Goal: Task Accomplishment & Management: Use online tool/utility

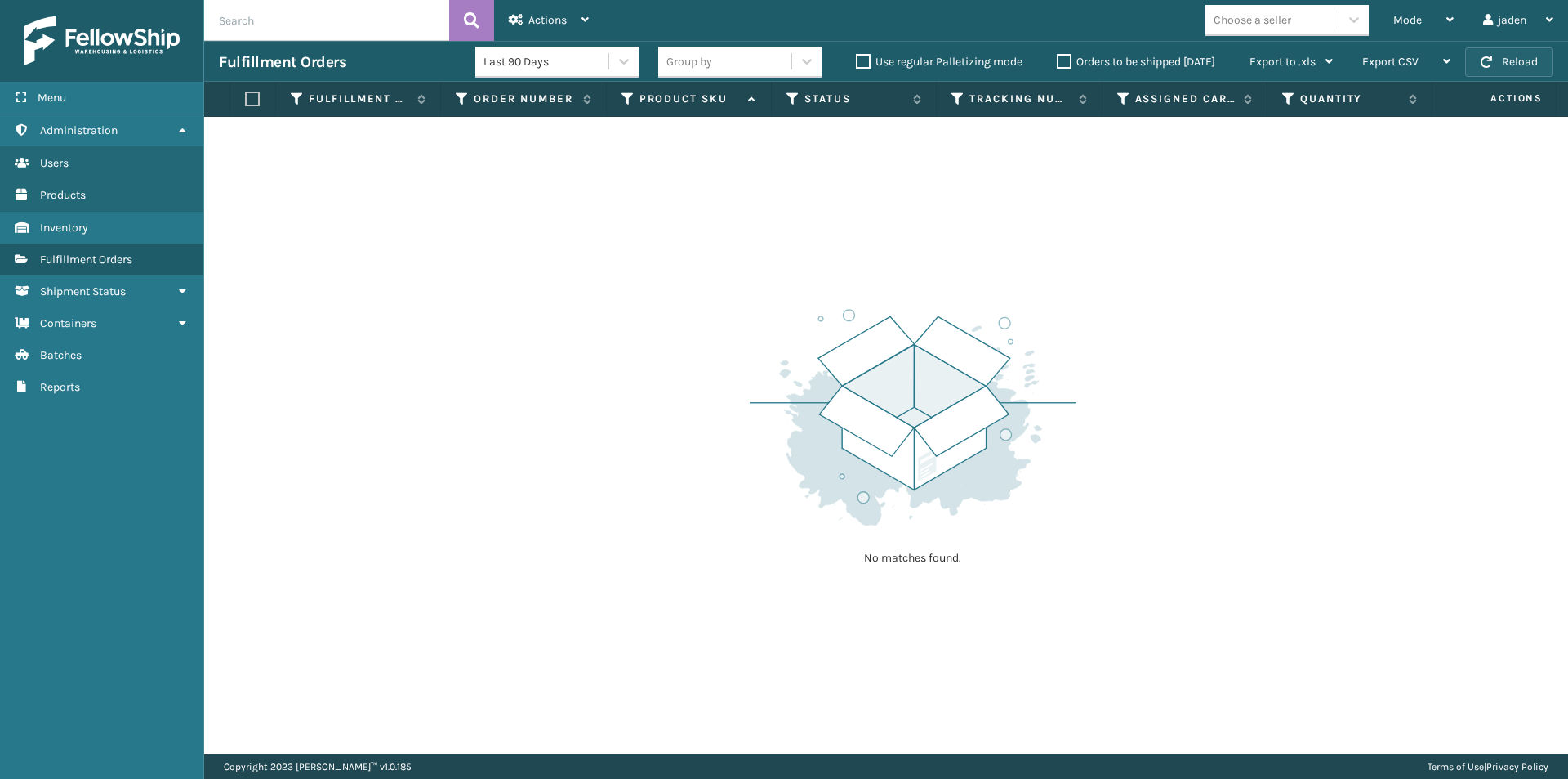
click at [1506, 58] on button "Reload" at bounding box center [1509, 62] width 89 height 29
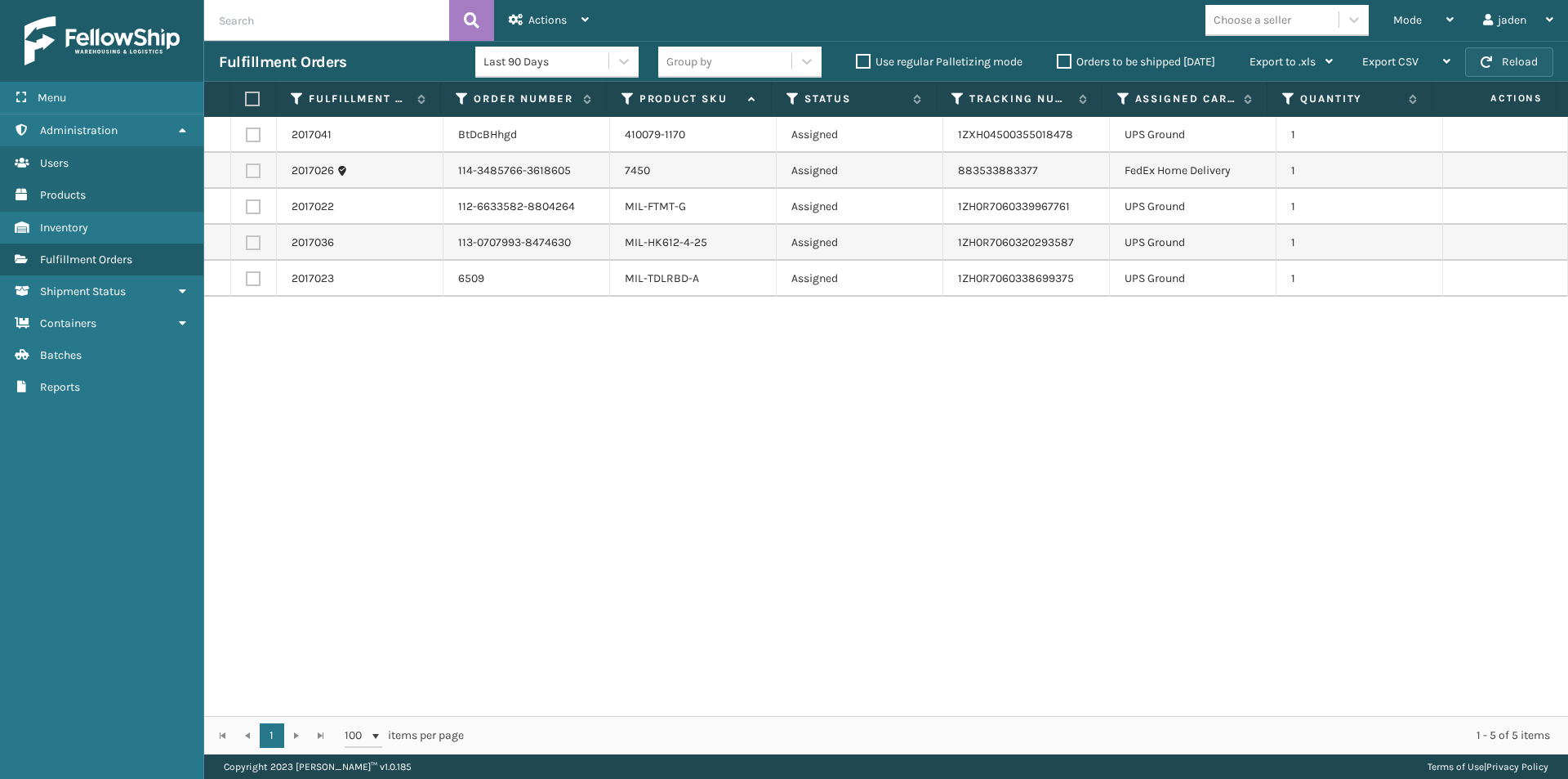
click at [1487, 59] on span "button" at bounding box center [1486, 62] width 12 height 12
drag, startPoint x: 1003, startPoint y: 446, endPoint x: 559, endPoint y: 461, distance: 444.3
click at [559, 461] on div "2017041 BtDcBHhgd 410079-1170 Assigned 1ZXH04500355018478 UPS Ground 1 2017026 …" at bounding box center [886, 416] width 1364 height 599
click at [246, 239] on label at bounding box center [253, 243] width 15 height 15
click at [246, 239] on input "checkbox" at bounding box center [246, 241] width 1 height 11
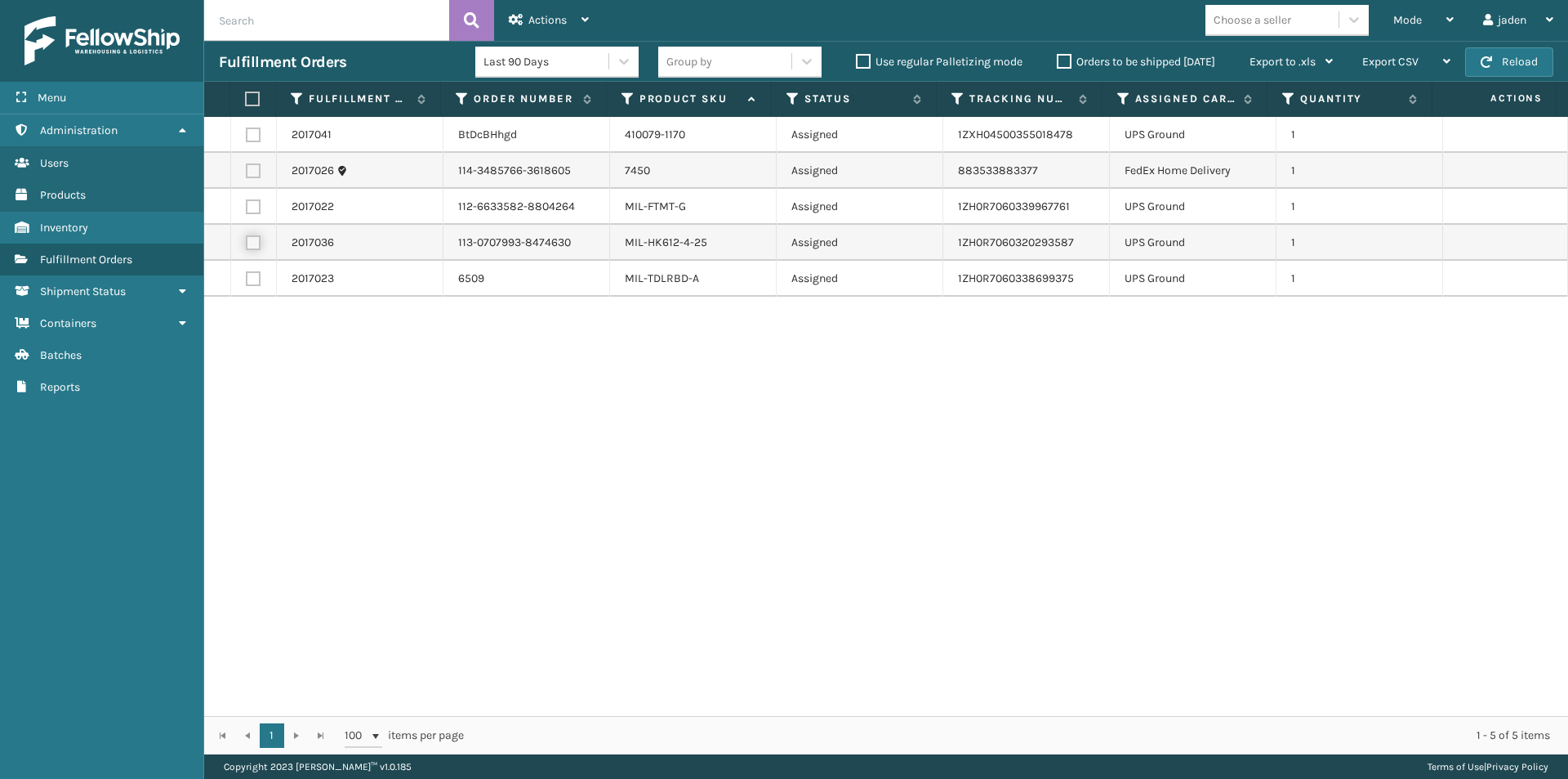
checkbox input "true"
click at [253, 270] on td at bounding box center [254, 278] width 46 height 36
click at [252, 275] on label at bounding box center [253, 279] width 15 height 15
click at [246, 275] on input "checkbox" at bounding box center [246, 277] width 1 height 11
checkbox input "true"
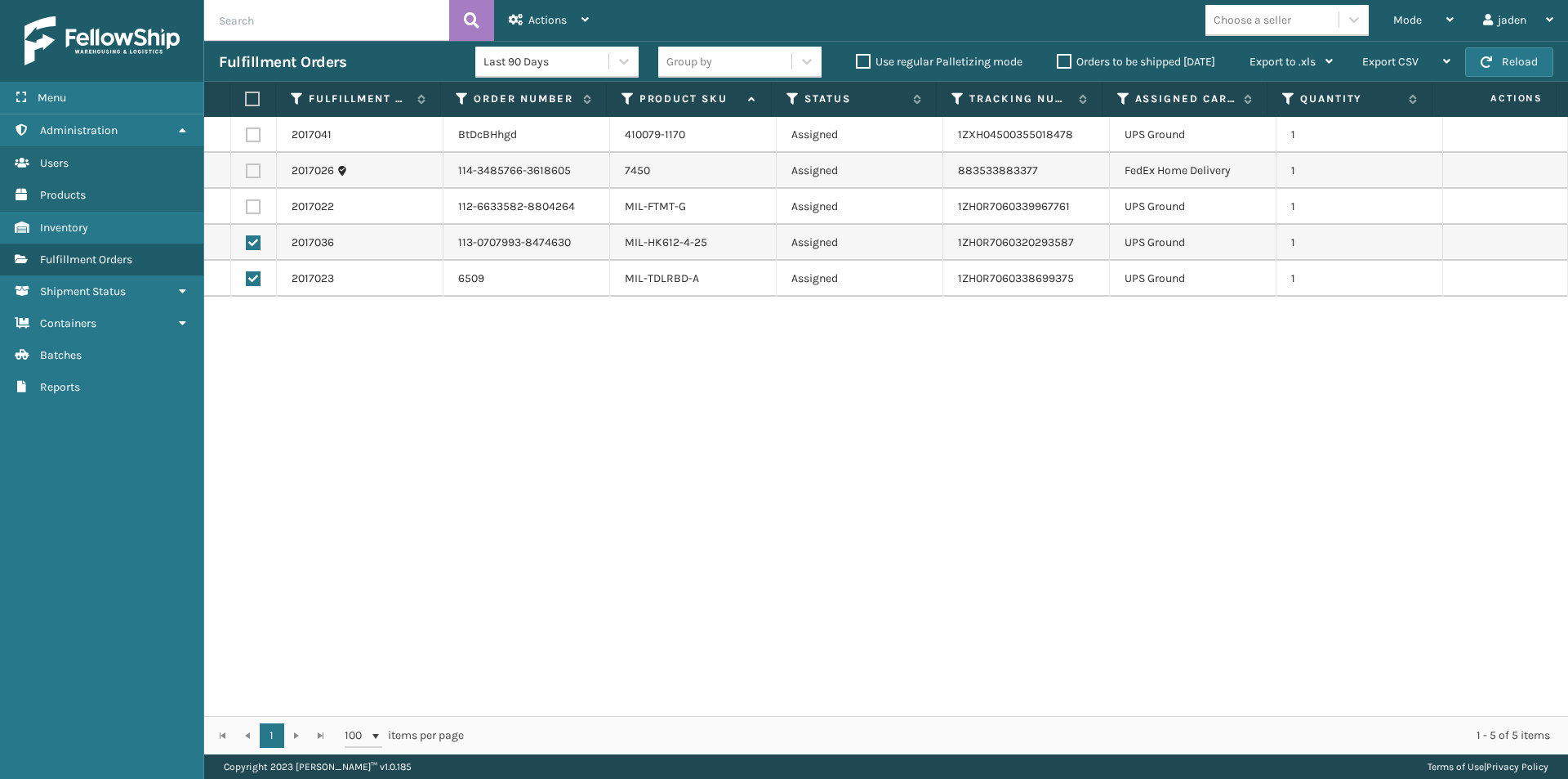
click at [253, 202] on label at bounding box center [253, 206] width 15 height 15
click at [246, 202] on input "checkbox" at bounding box center [246, 205] width 1 height 11
checkbox input "true"
click at [255, 133] on label at bounding box center [253, 135] width 15 height 15
click at [246, 133] on input "checkbox" at bounding box center [246, 133] width 1 height 11
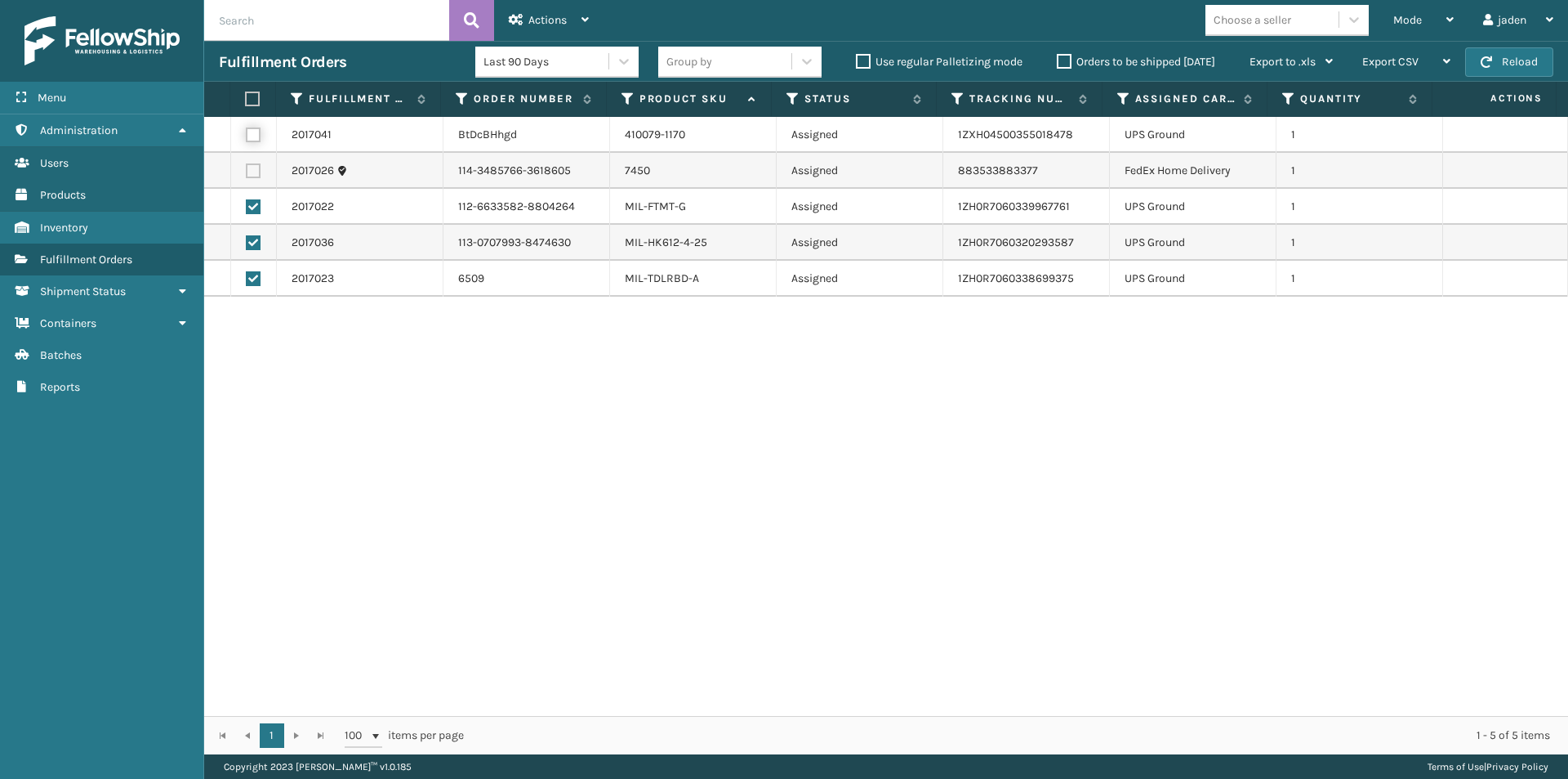
checkbox input "true"
click at [527, 17] on div "Actions" at bounding box center [549, 20] width 80 height 41
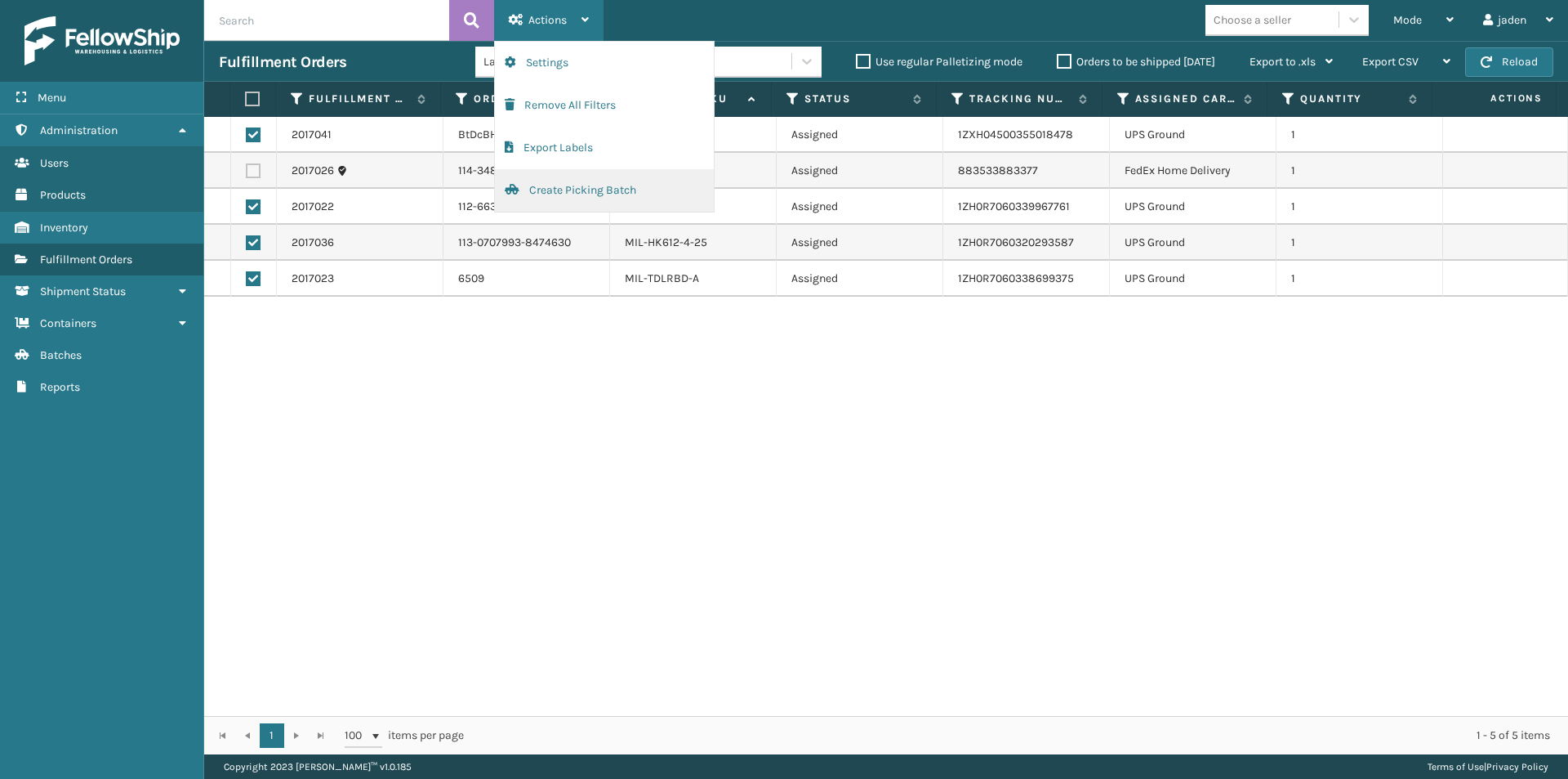
click at [538, 203] on button "Create Picking Batch" at bounding box center [604, 190] width 219 height 43
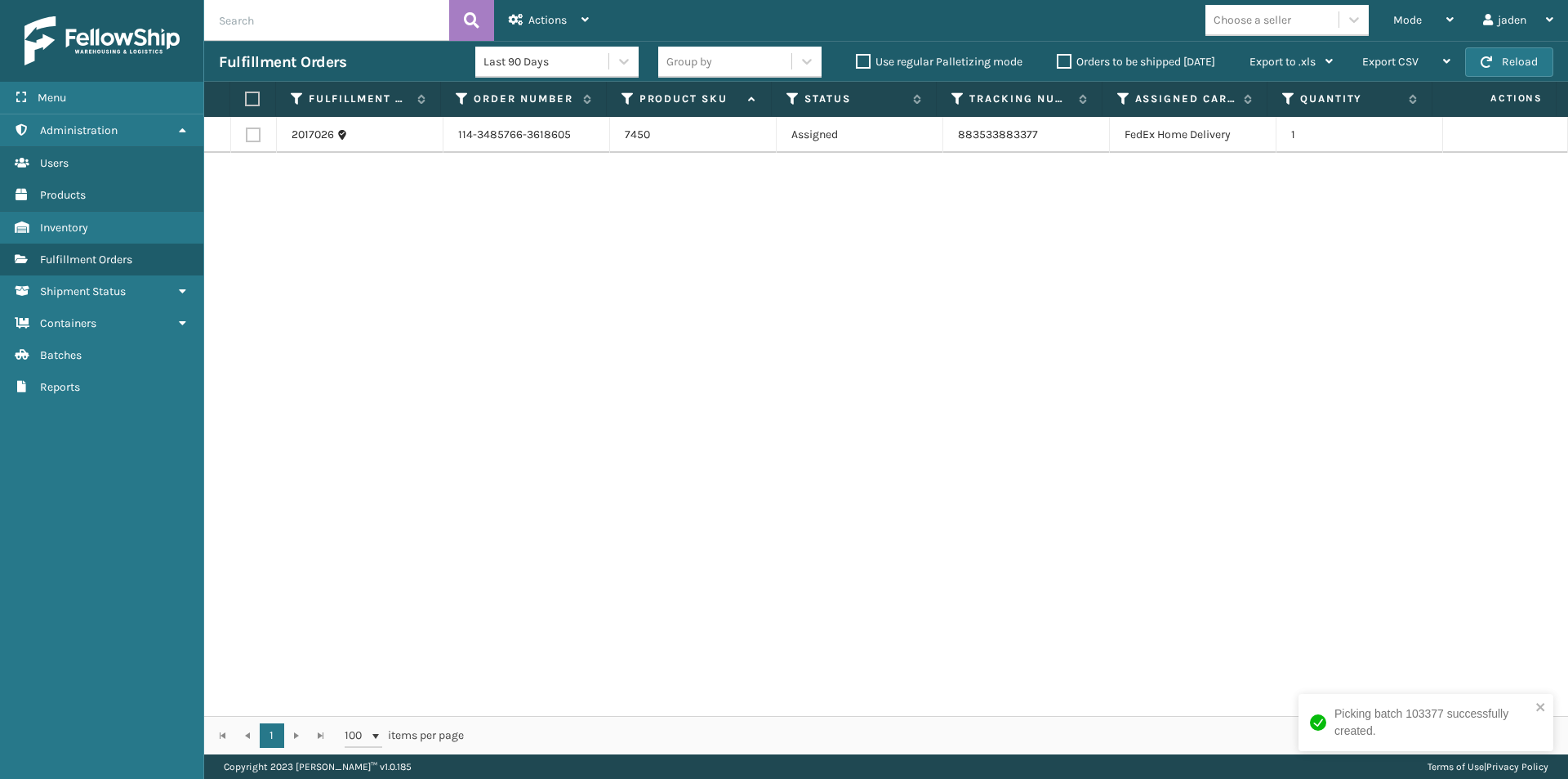
drag, startPoint x: 1120, startPoint y: 151, endPoint x: 554, endPoint y: 281, distance: 580.7
click at [554, 281] on div "2017026 114-3485766-3618605 7450 Assigned 883533883377 FedEx Home Delivery 1" at bounding box center [886, 416] width 1364 height 599
click at [1536, 50] on button "Reload" at bounding box center [1509, 62] width 89 height 29
click at [1414, 21] on span "Mode" at bounding box center [1406, 19] width 28 height 14
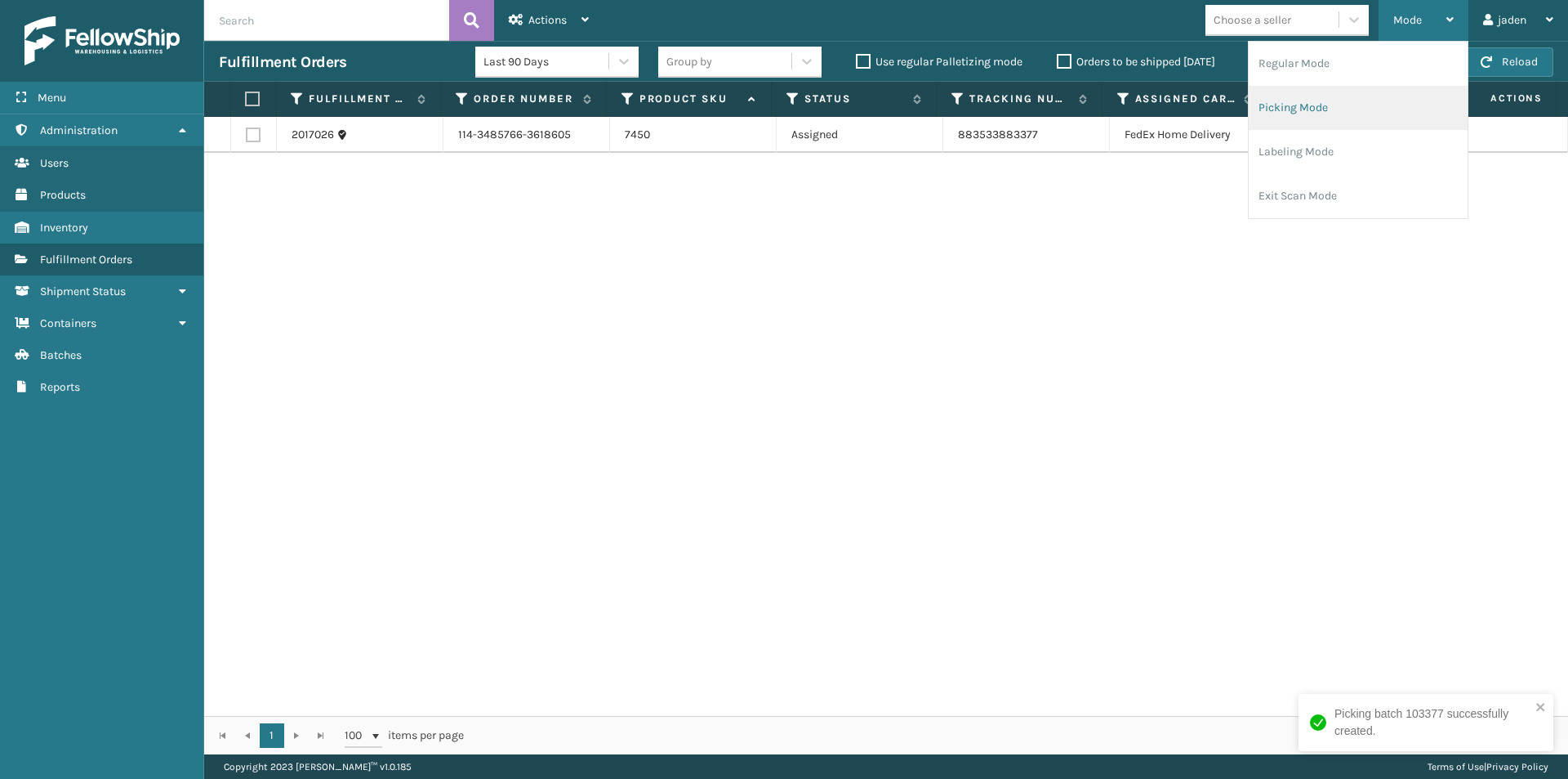
click at [1333, 111] on li "Picking Mode" at bounding box center [1358, 108] width 219 height 44
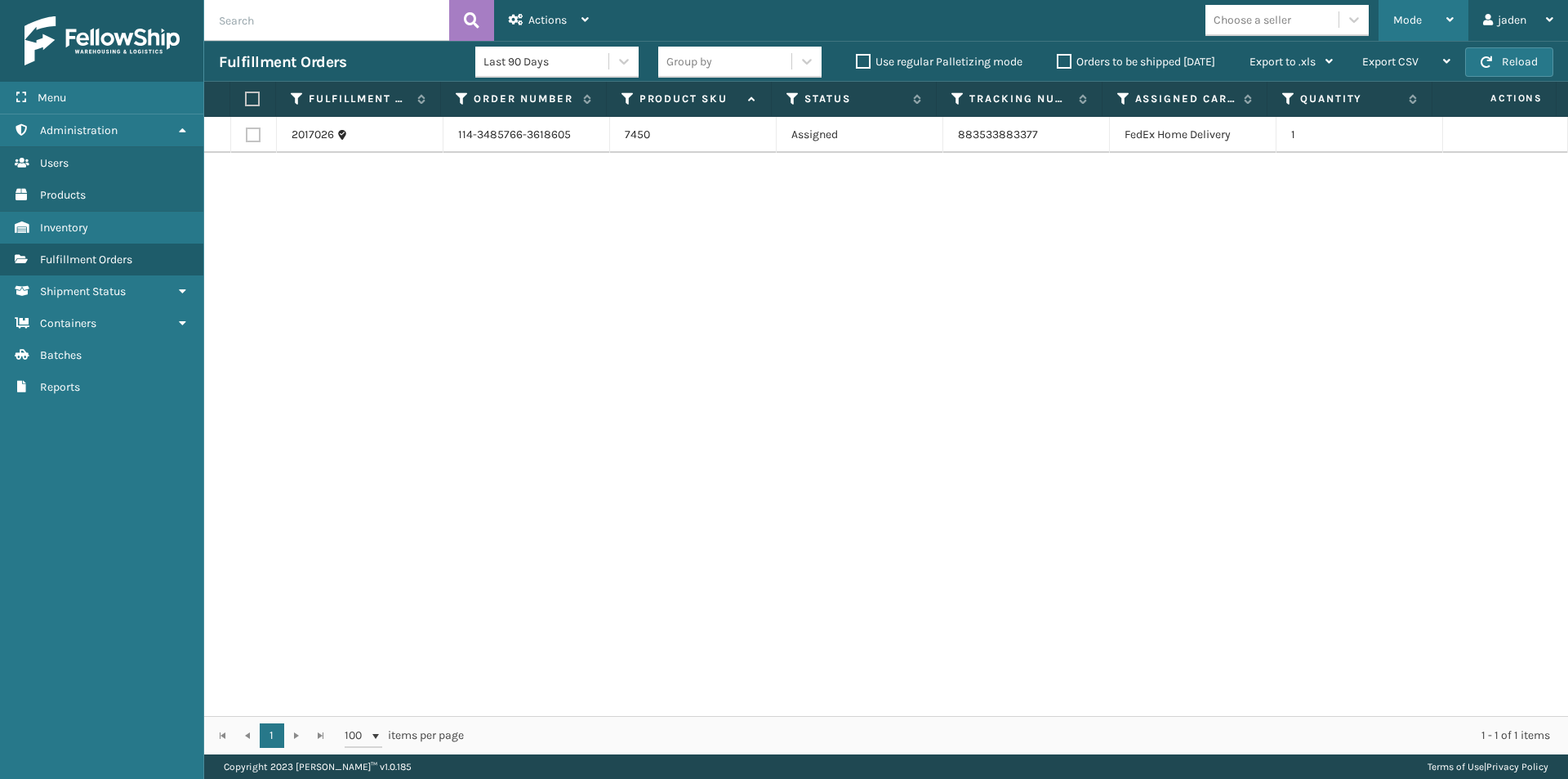
click at [1420, 8] on div "Mode" at bounding box center [1423, 20] width 60 height 41
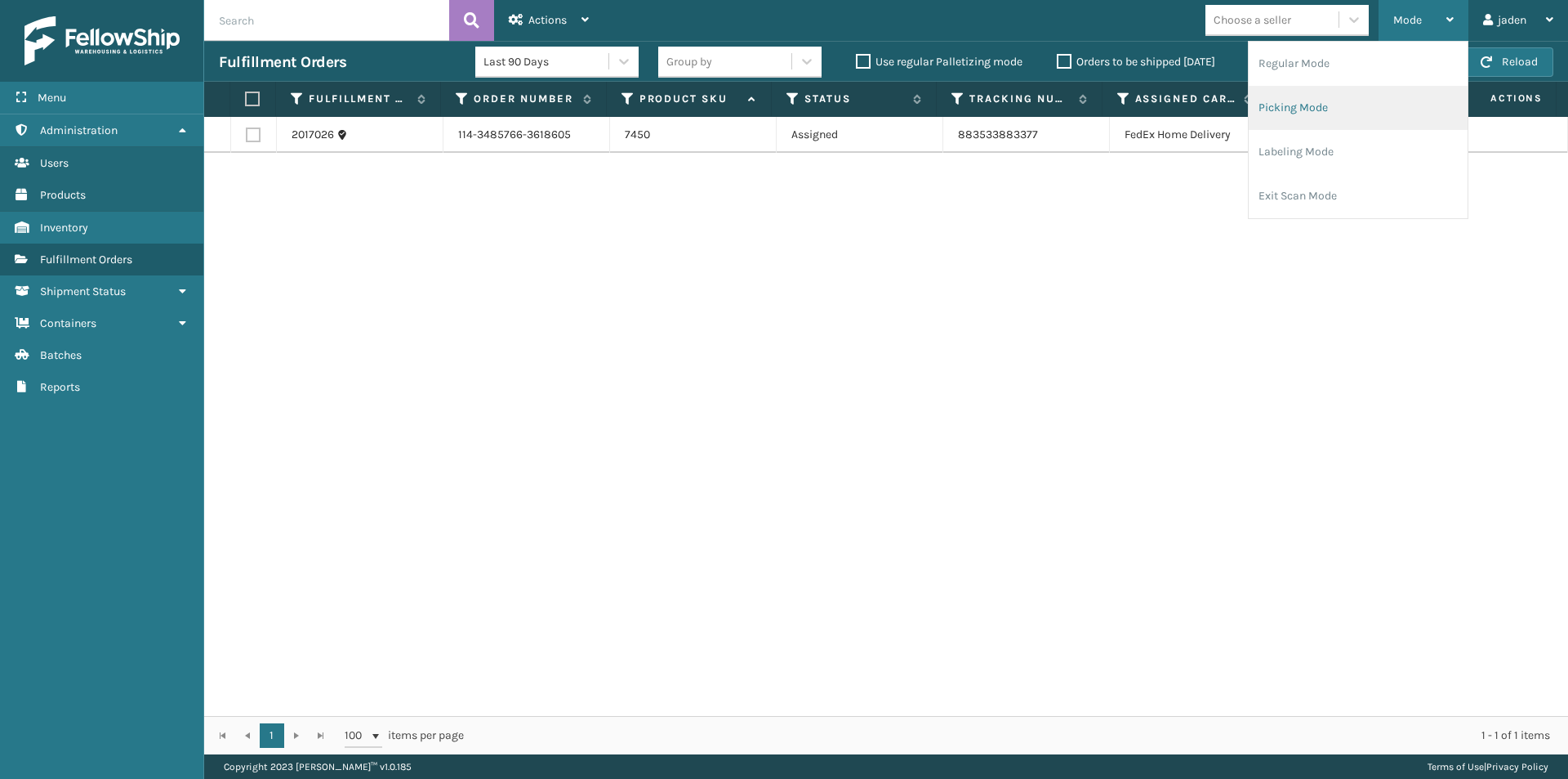
click at [1311, 102] on li "Picking Mode" at bounding box center [1358, 108] width 219 height 44
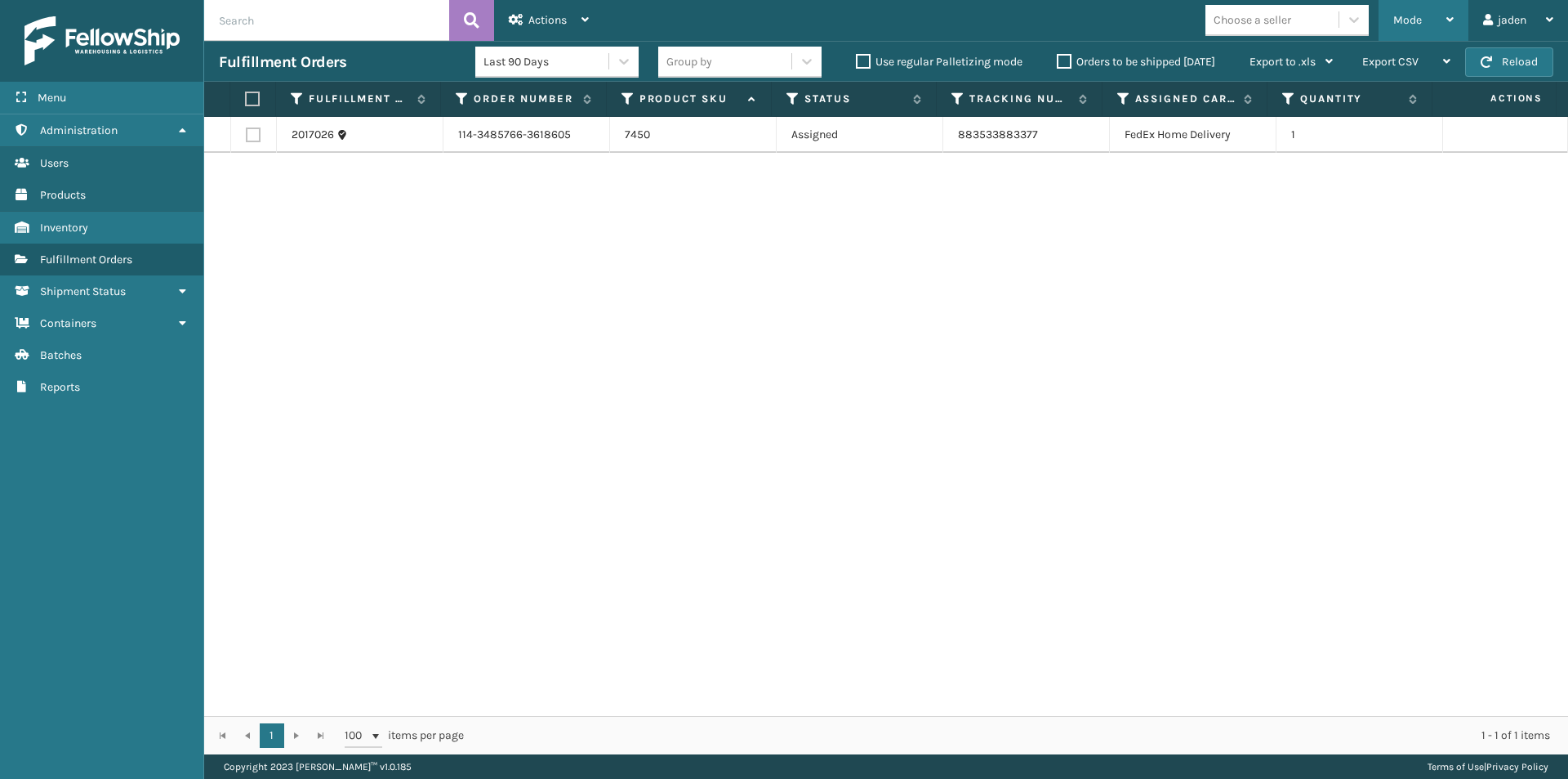
click at [1406, 27] on div "Mode" at bounding box center [1423, 20] width 60 height 41
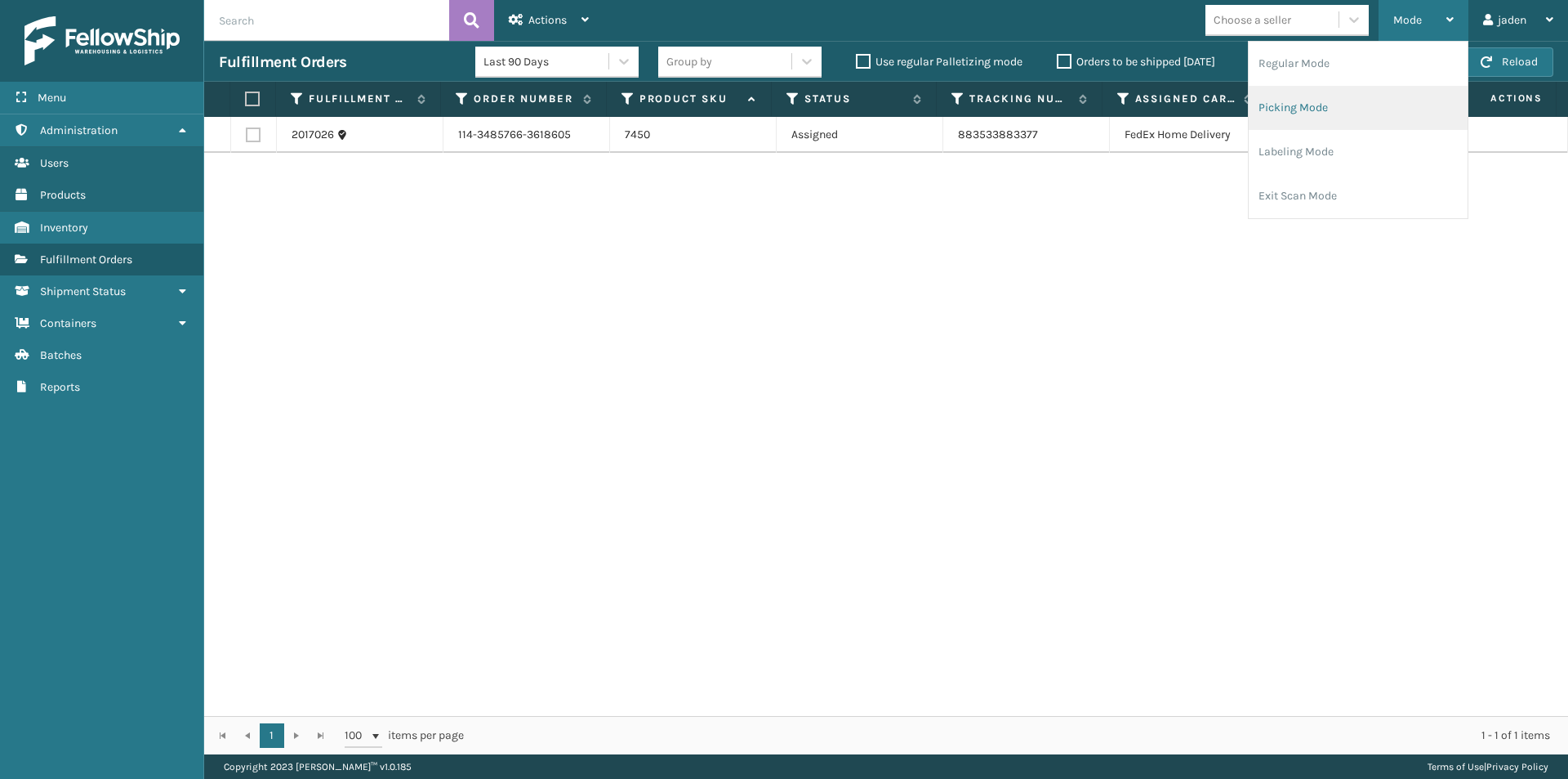
click at [1344, 105] on li "Picking Mode" at bounding box center [1358, 108] width 219 height 44
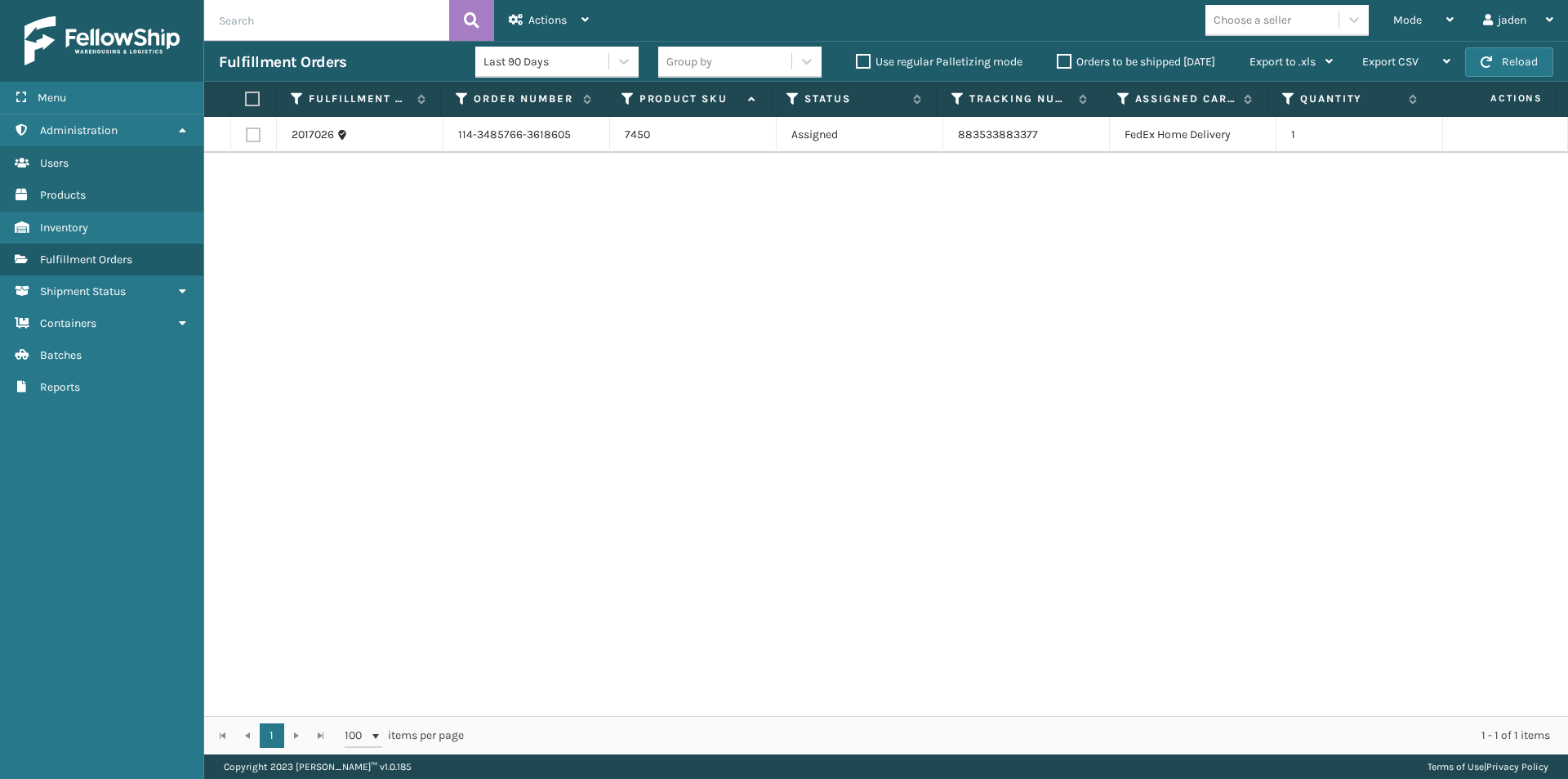
click at [263, 100] on th at bounding box center [253, 99] width 46 height 35
click at [253, 99] on label at bounding box center [250, 99] width 11 height 15
click at [246, 99] on input "checkbox" at bounding box center [245, 100] width 1 height 11
checkbox input "true"
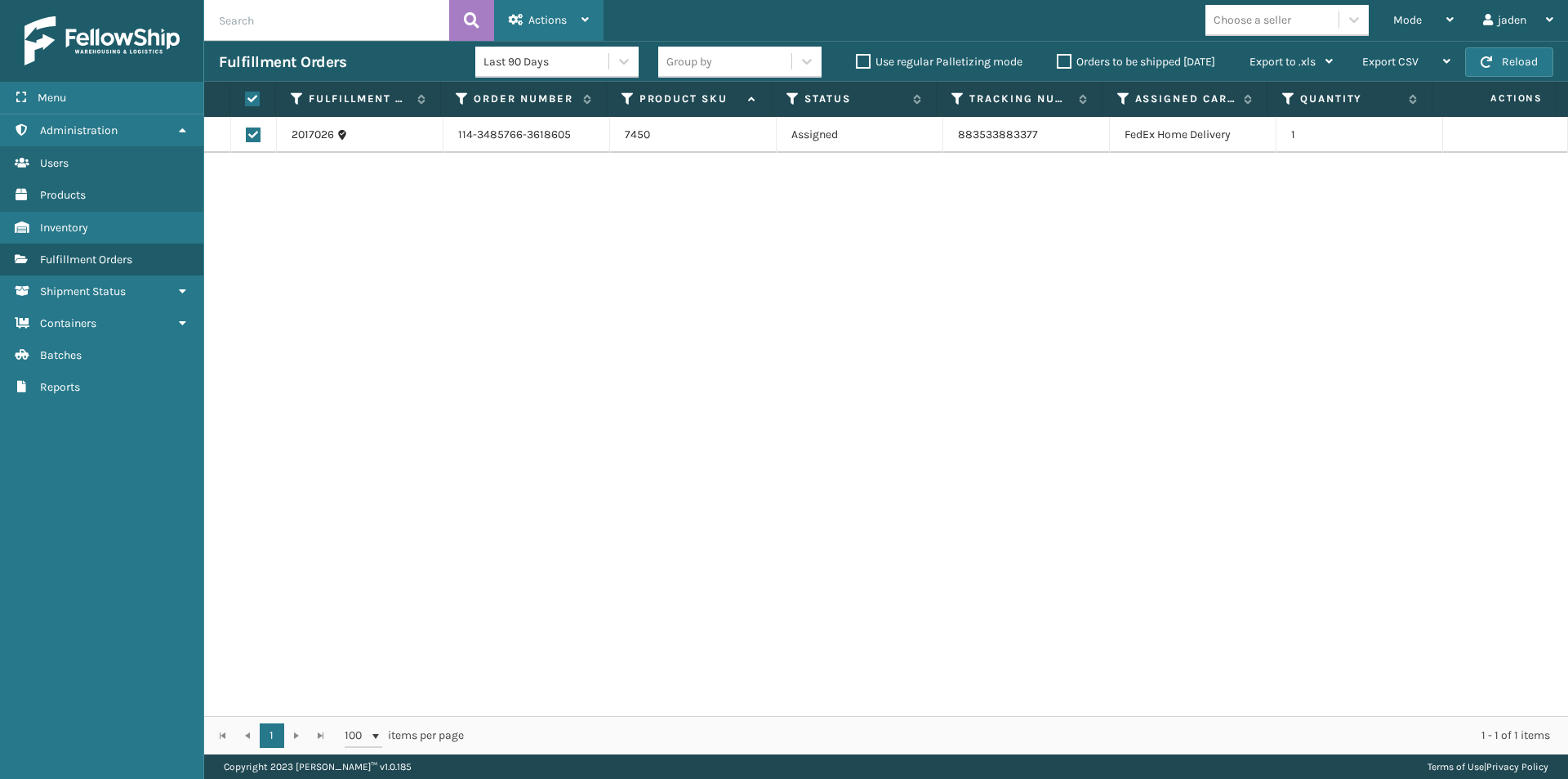
click at [531, 27] on div "Actions" at bounding box center [549, 20] width 80 height 41
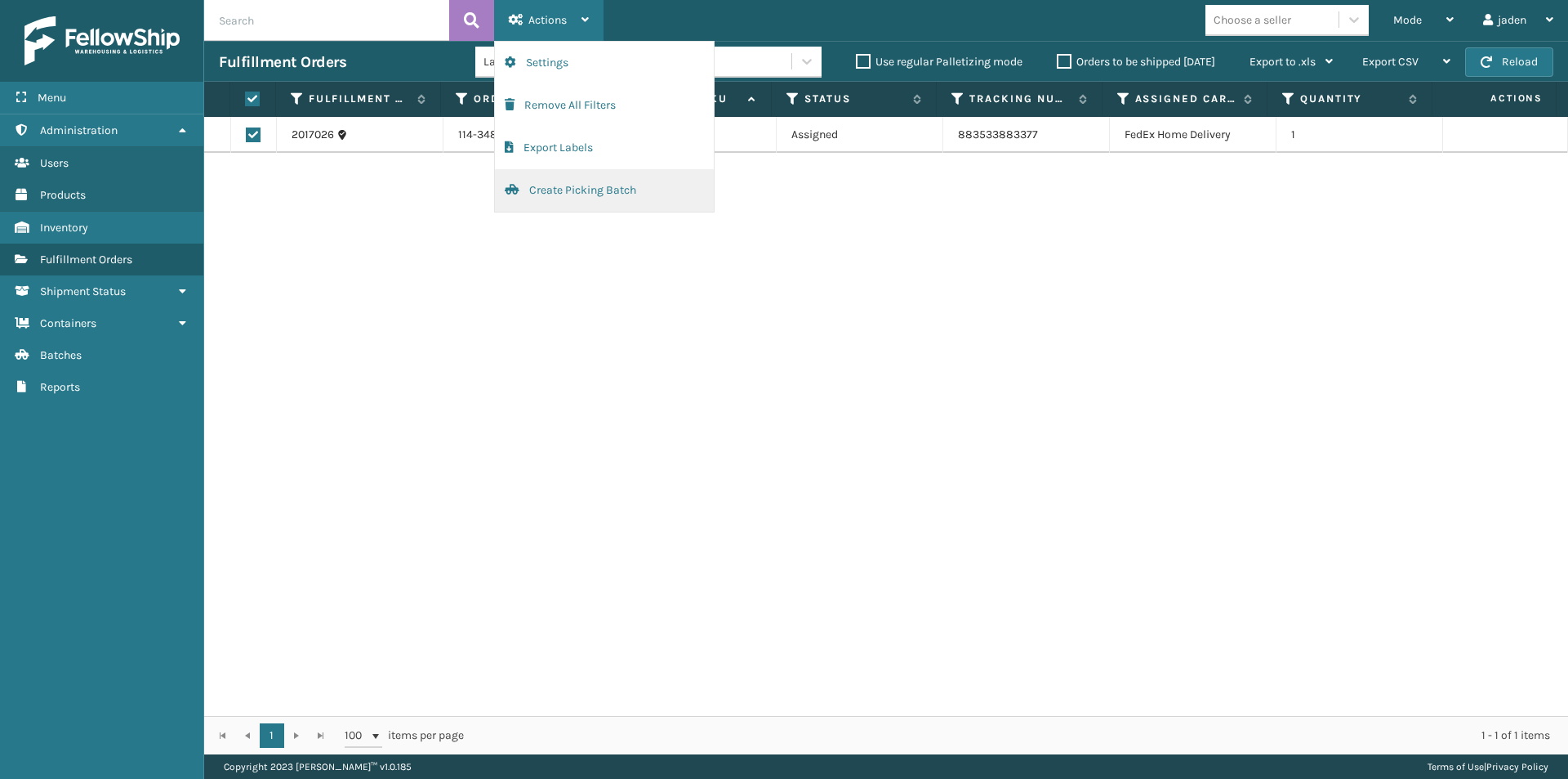
click at [528, 193] on button "Create Picking Batch" at bounding box center [604, 190] width 219 height 43
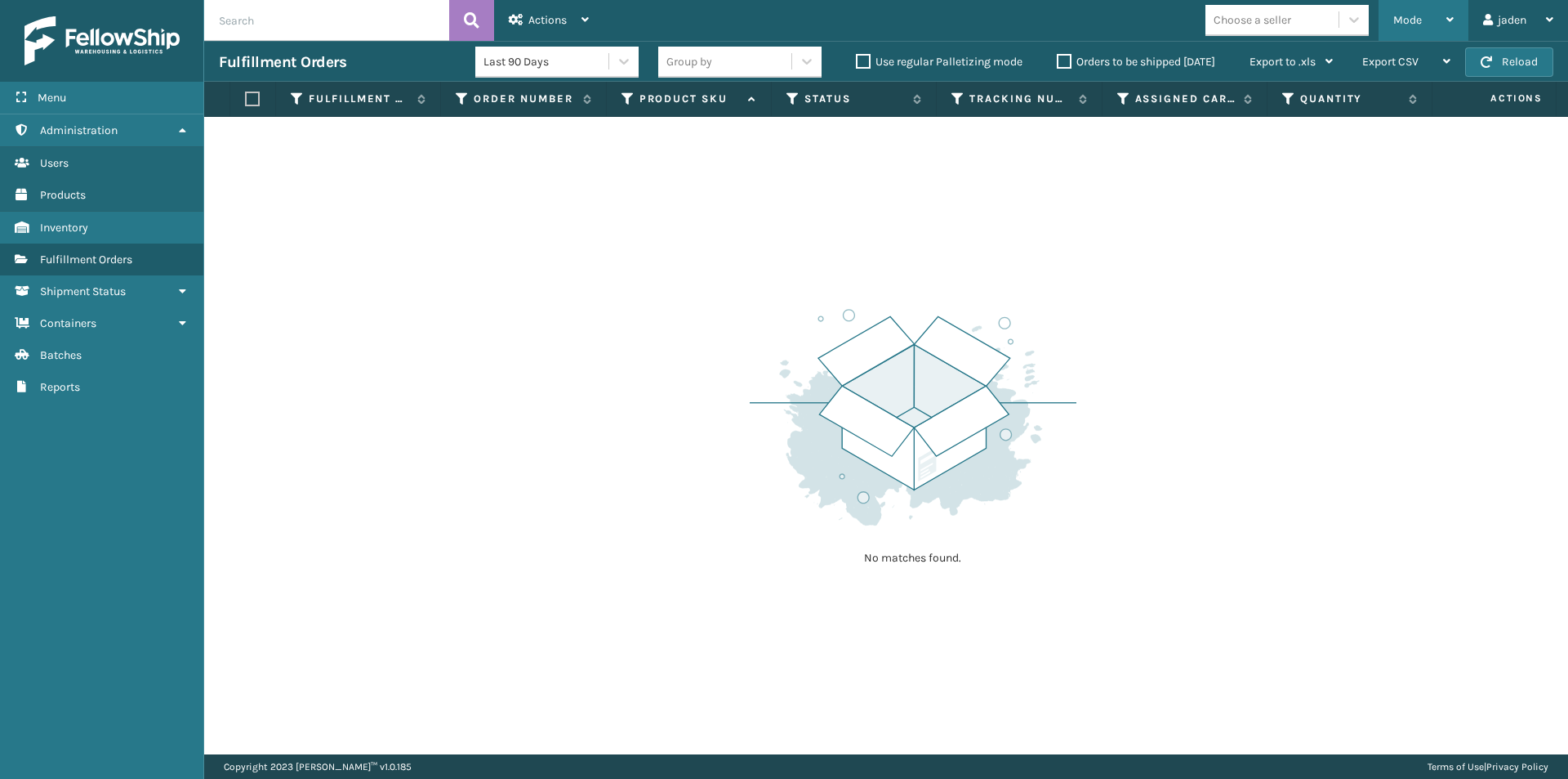
click at [1400, 16] on span "Mode" at bounding box center [1406, 19] width 28 height 14
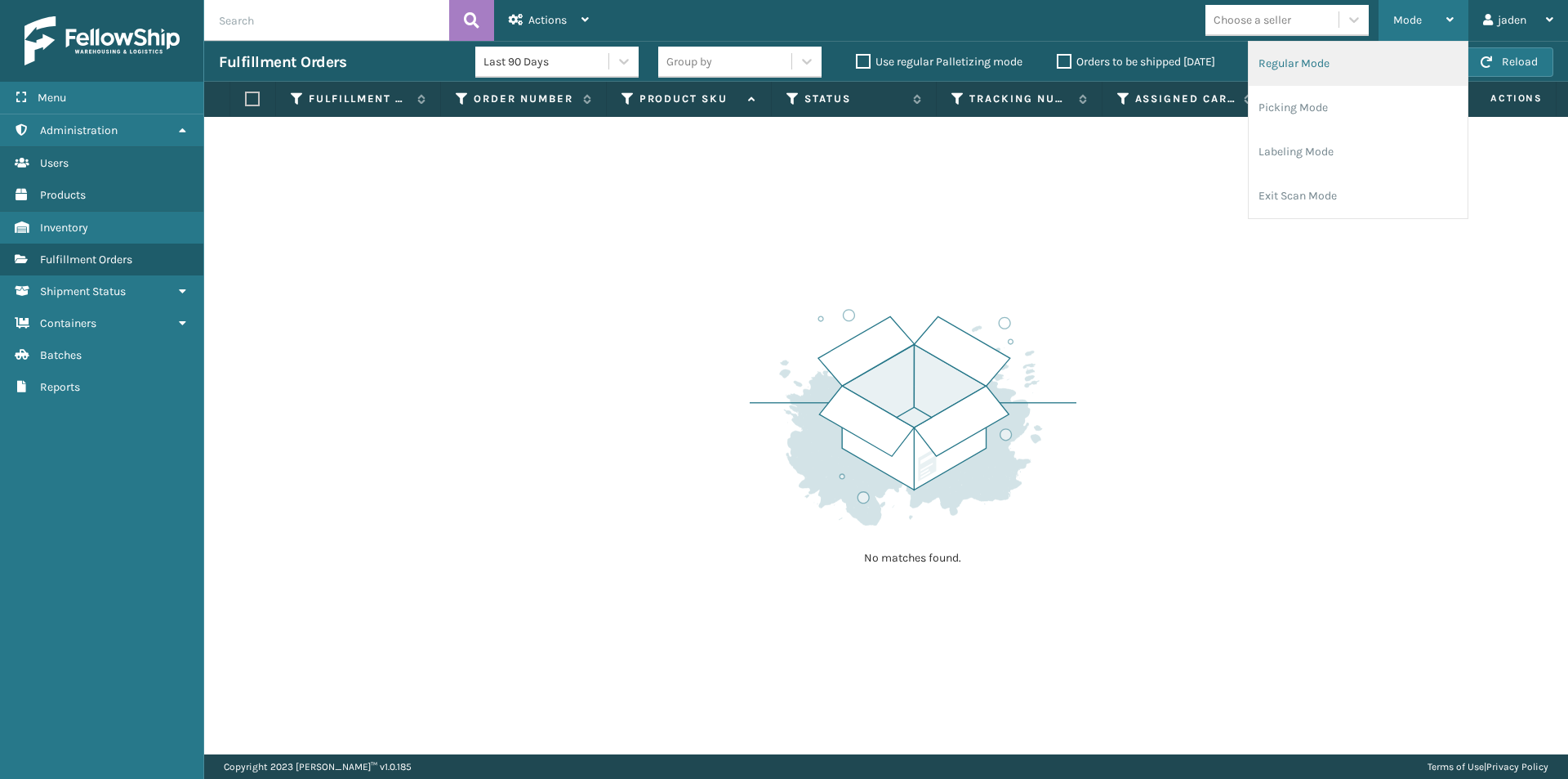
click at [1293, 66] on li "Regular Mode" at bounding box center [1358, 64] width 219 height 44
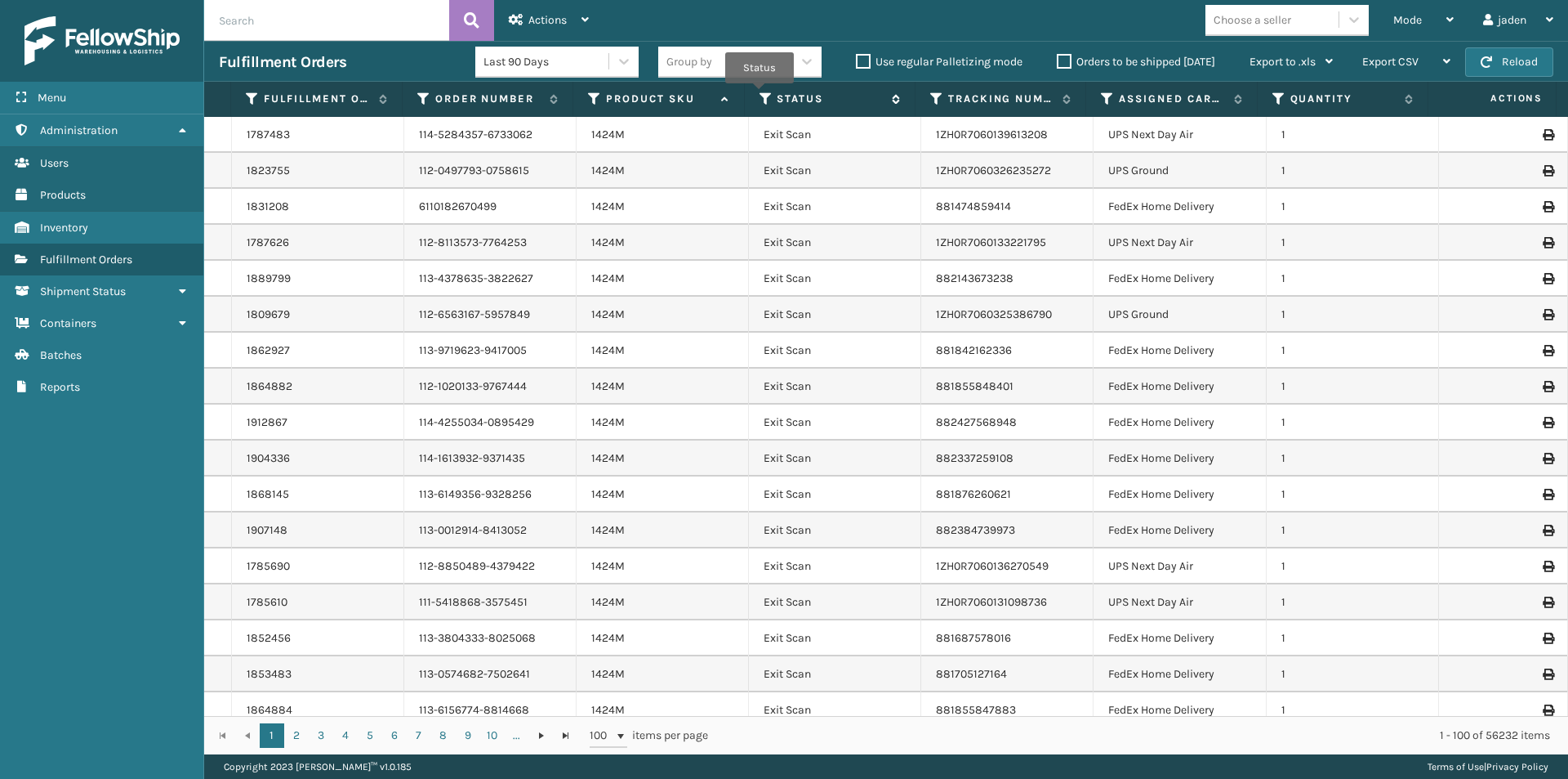
click at [760, 100] on icon at bounding box center [766, 99] width 13 height 15
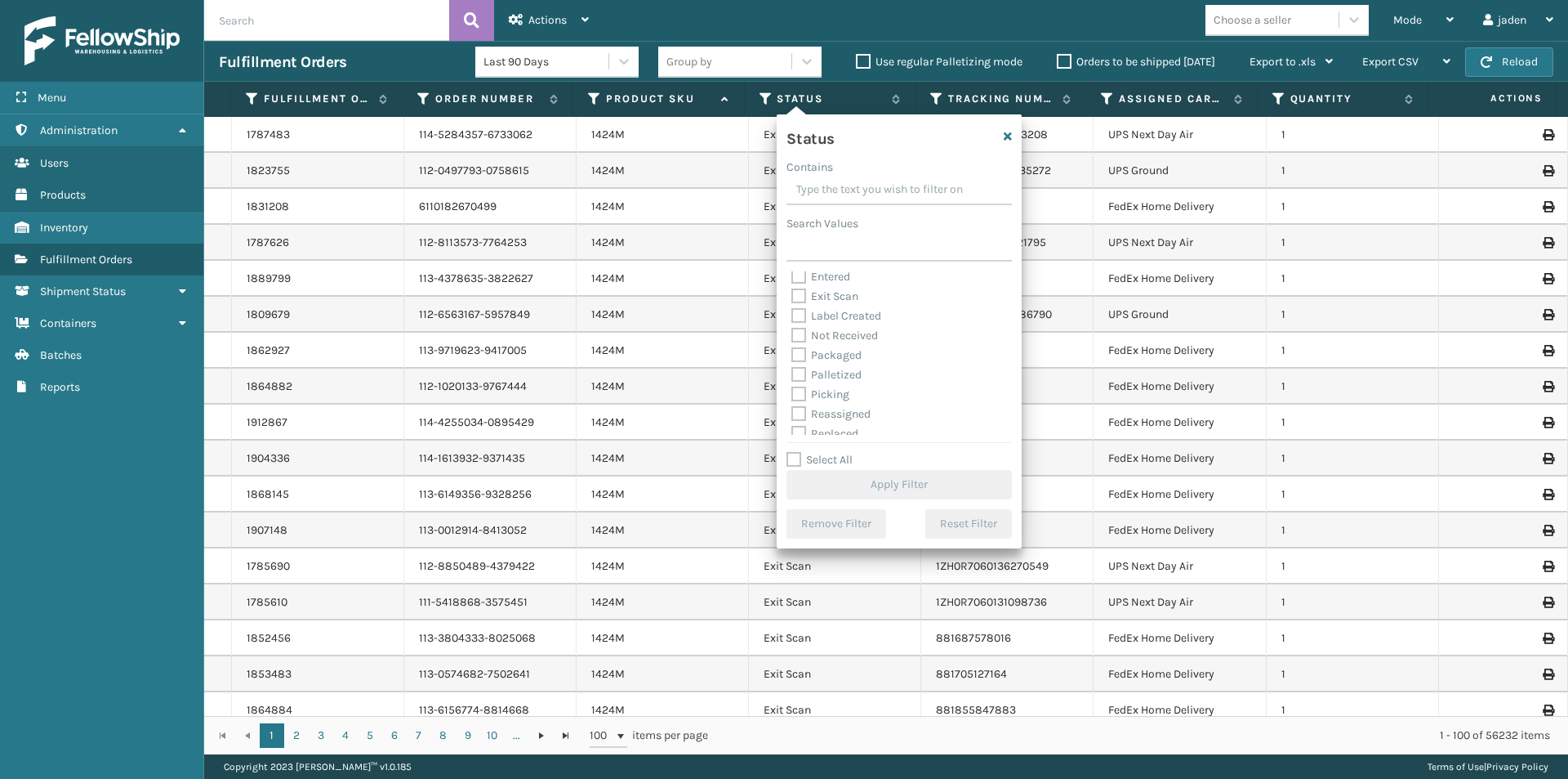
scroll to position [81, 0]
click at [810, 353] on label "Picking" at bounding box center [821, 355] width 58 height 14
click at [792, 353] on input "Picking" at bounding box center [791, 352] width 1 height 11
checkbox input "true"
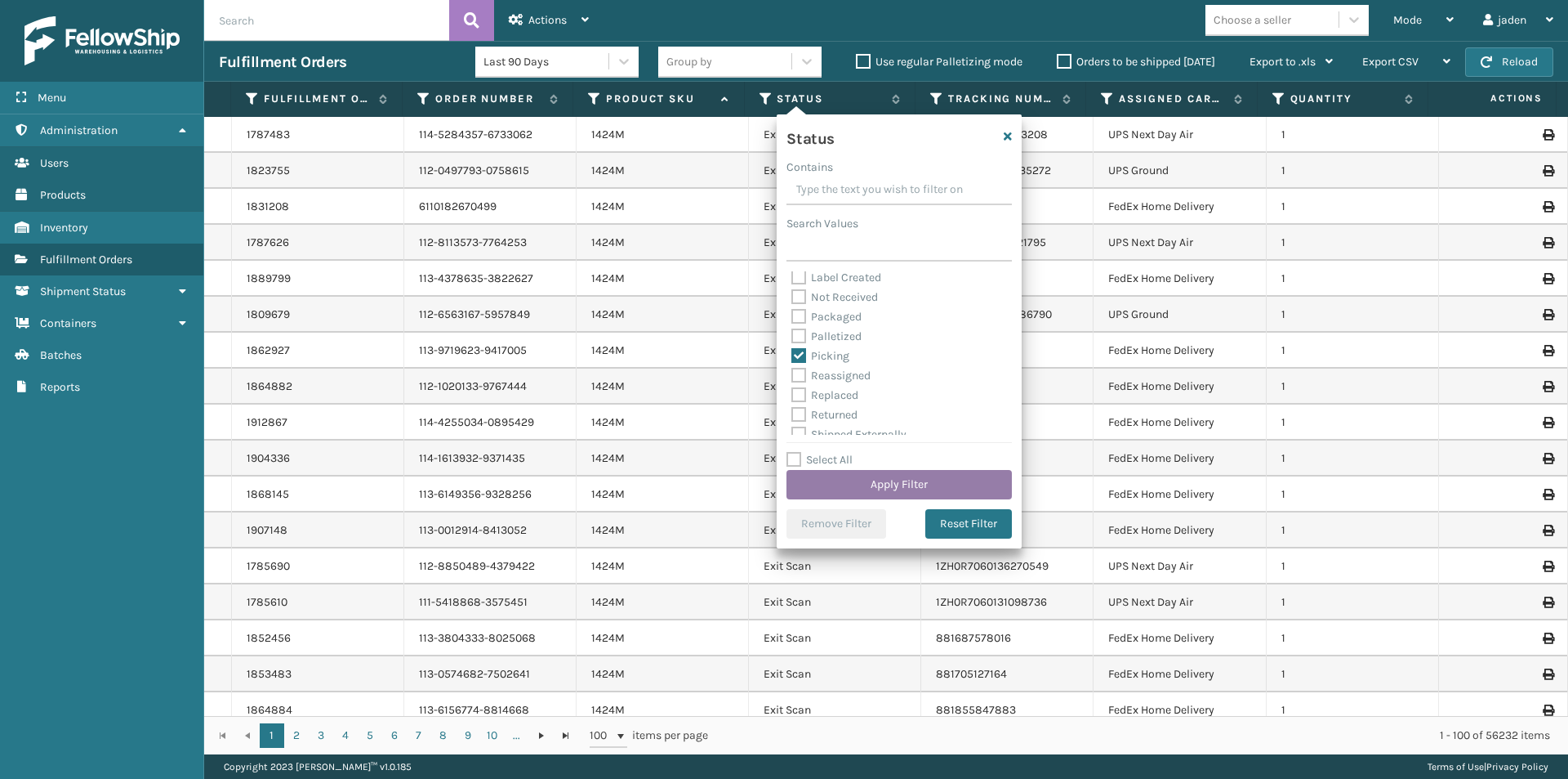
click at [901, 488] on button "Apply Filter" at bounding box center [899, 484] width 225 height 29
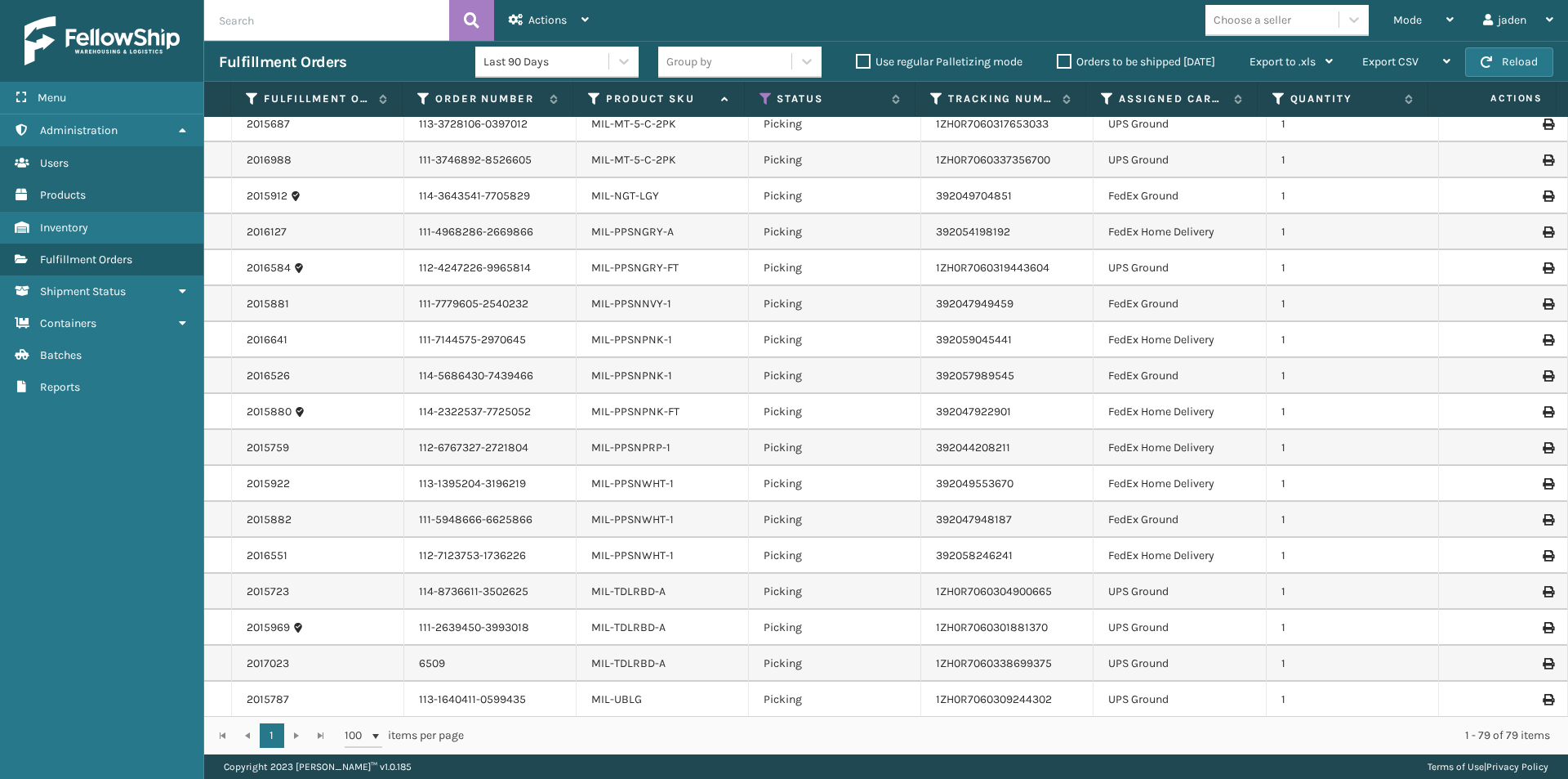
scroll to position [2241, 0]
click at [1457, 4] on div "Mode Regular Mode Picking Mode Labeling Mode Exit Scan Mode" at bounding box center [1423, 20] width 89 height 41
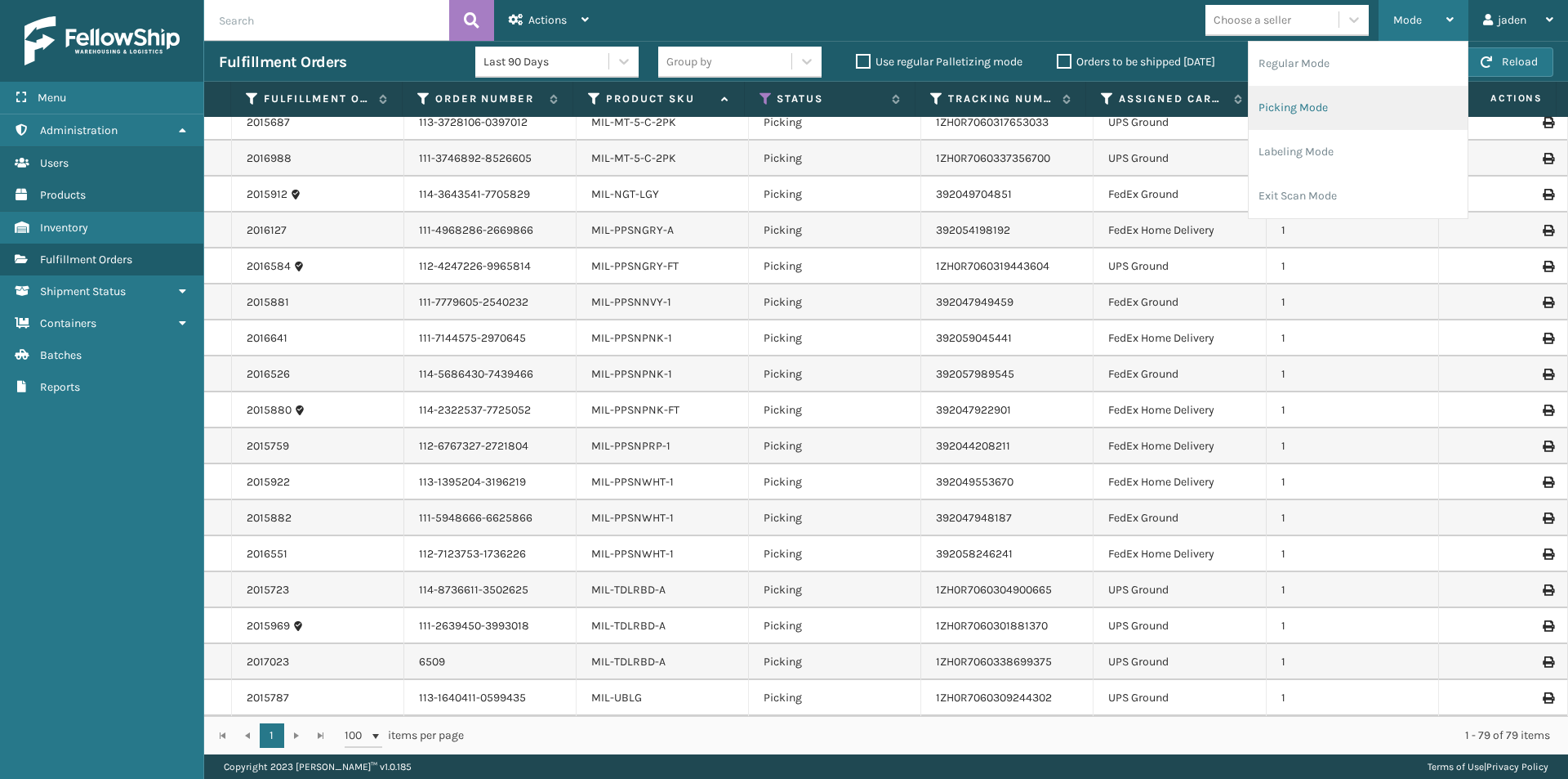
click at [1397, 96] on li "Picking Mode" at bounding box center [1358, 108] width 219 height 44
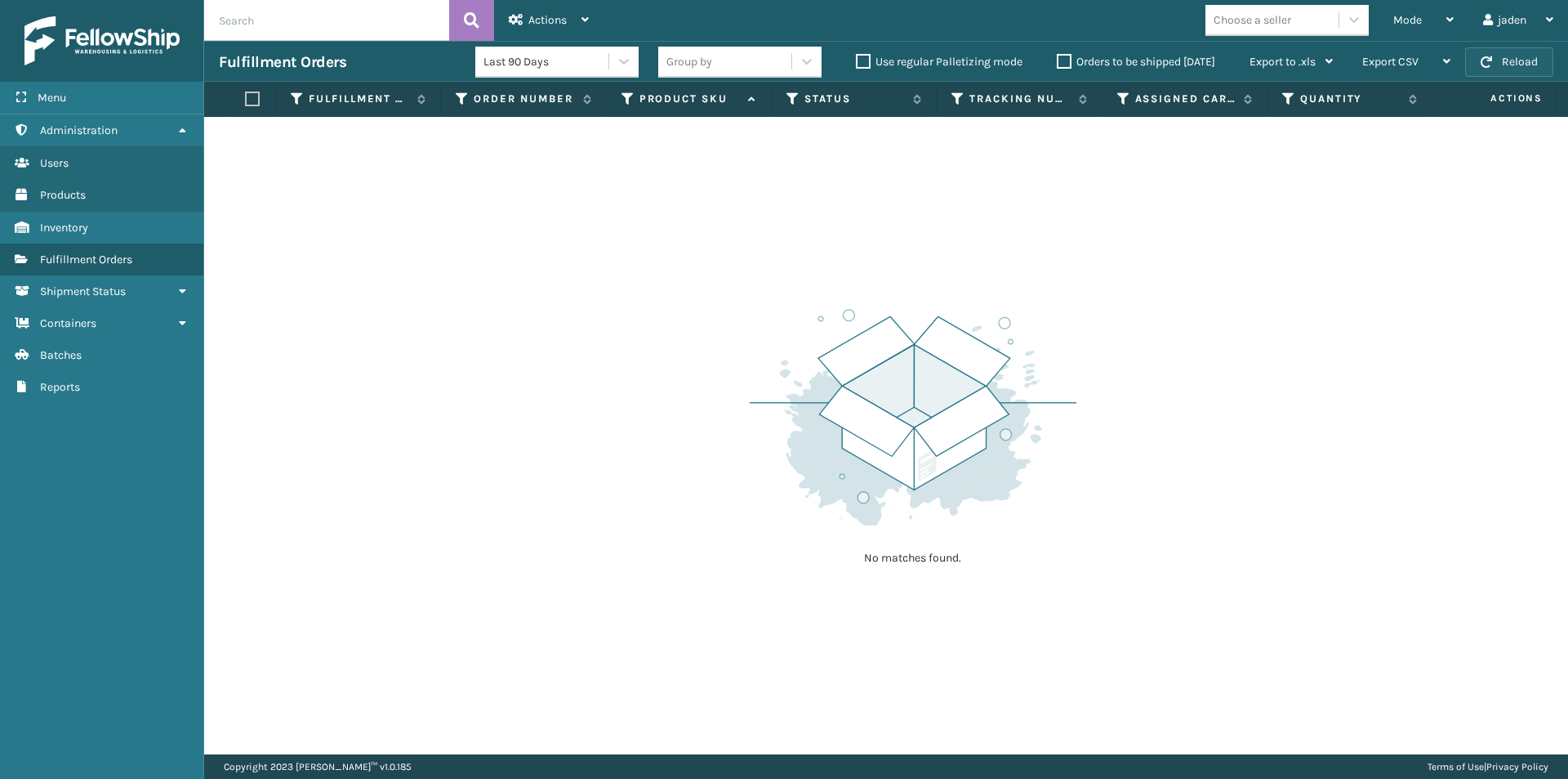
click at [1531, 58] on button "Reload" at bounding box center [1509, 62] width 89 height 29
click at [1426, 4] on div "Mode" at bounding box center [1423, 20] width 60 height 41
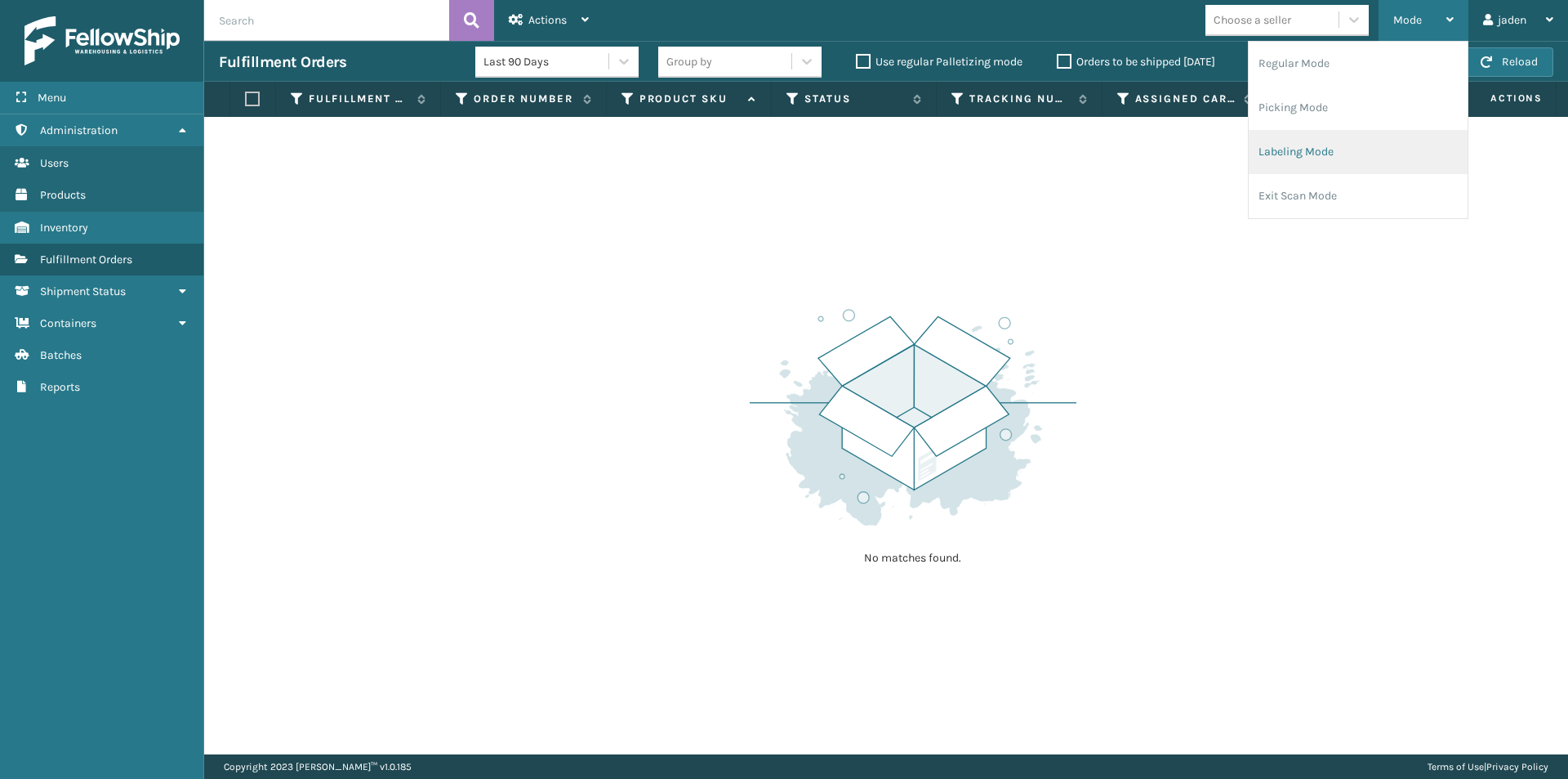
click at [1291, 142] on li "Labeling Mode" at bounding box center [1358, 152] width 219 height 44
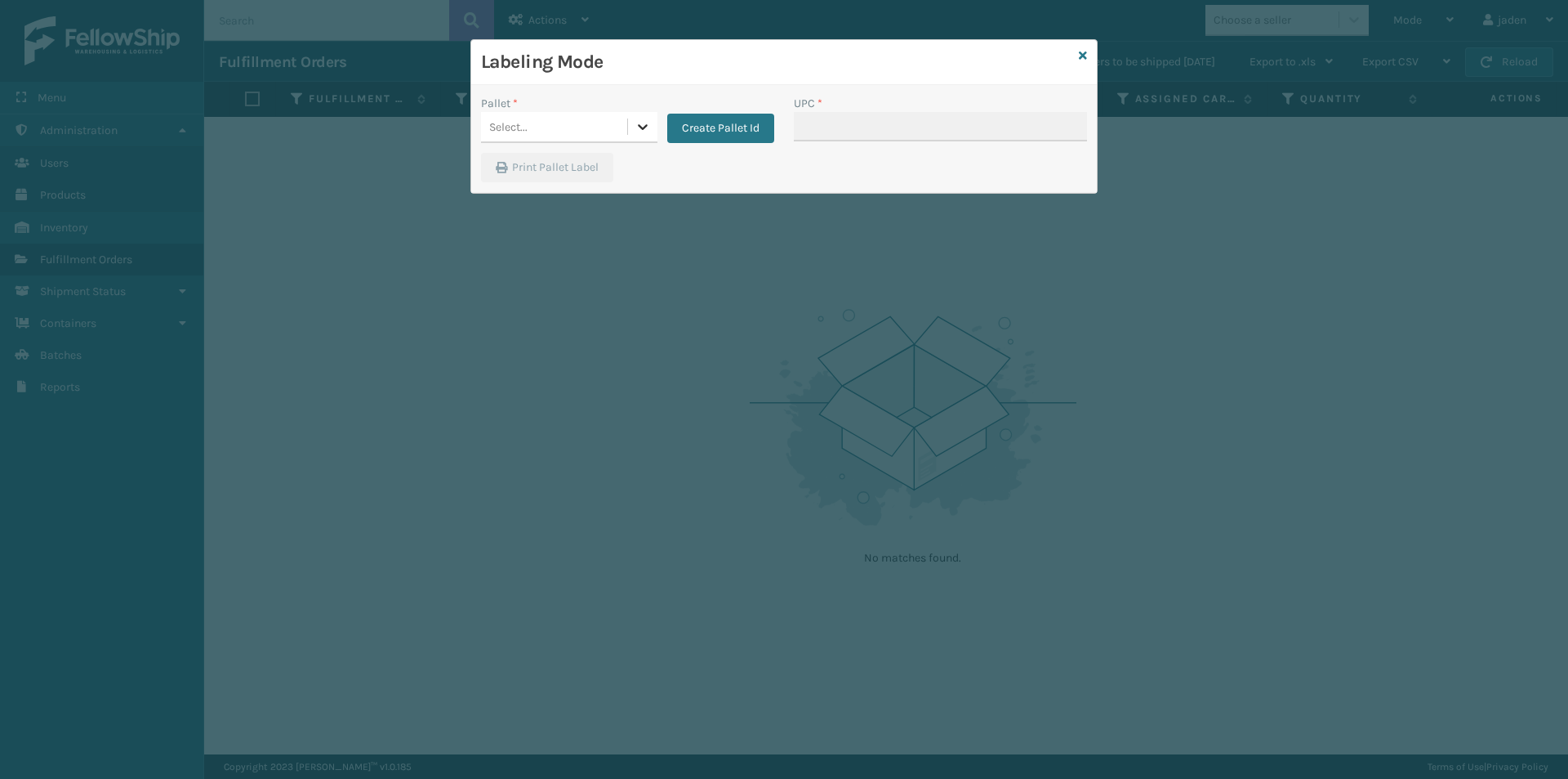
click at [649, 128] on icon at bounding box center [643, 127] width 16 height 16
drag, startPoint x: 556, startPoint y: 162, endPoint x: 597, endPoint y: 174, distance: 42.7
click at [556, 161] on div "FDXG-9K7FNZ33LR" at bounding box center [569, 171] width 176 height 37
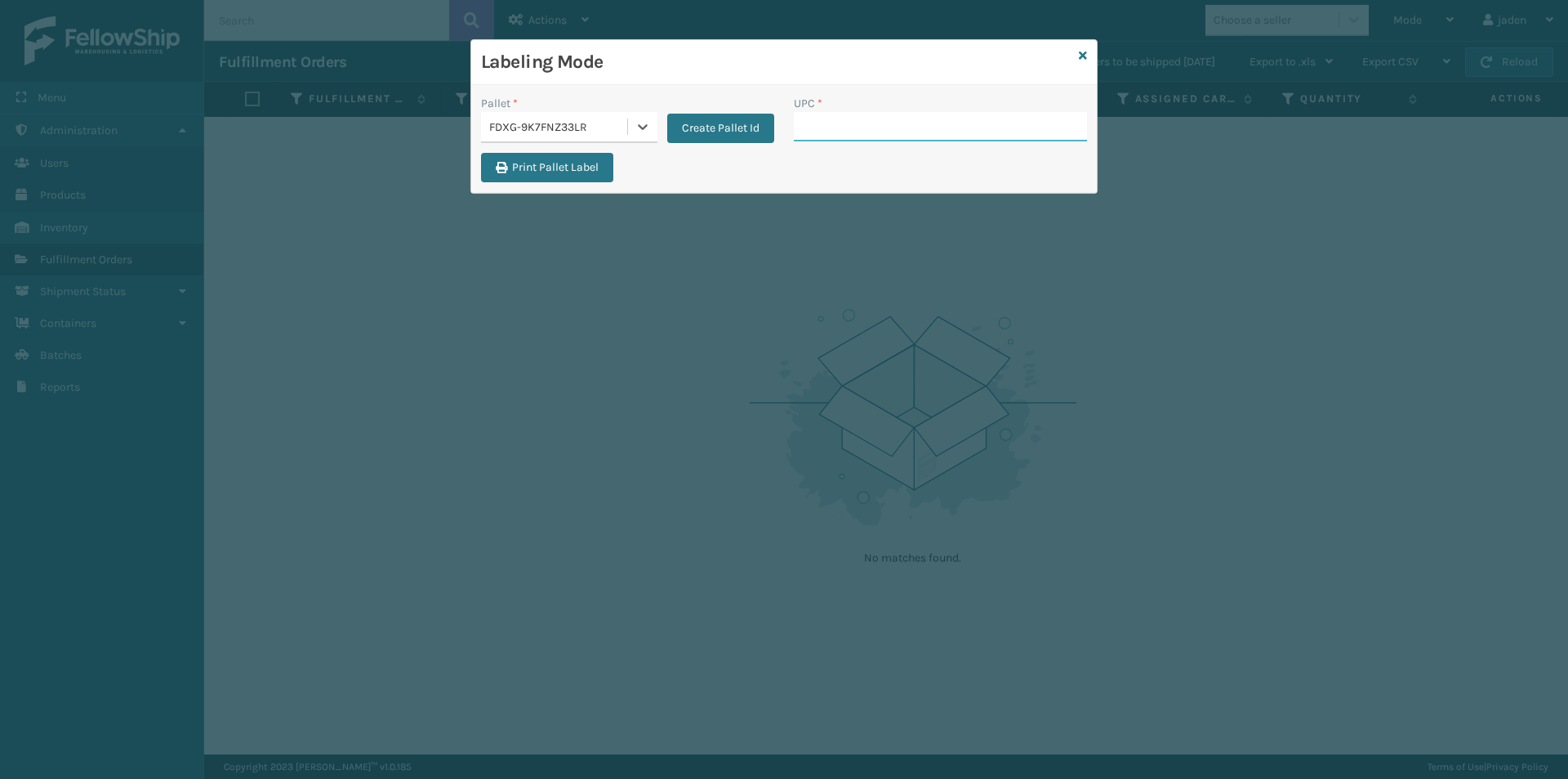
click at [890, 132] on input "UPC *" at bounding box center [940, 127] width 293 height 29
type input "410079-1130"
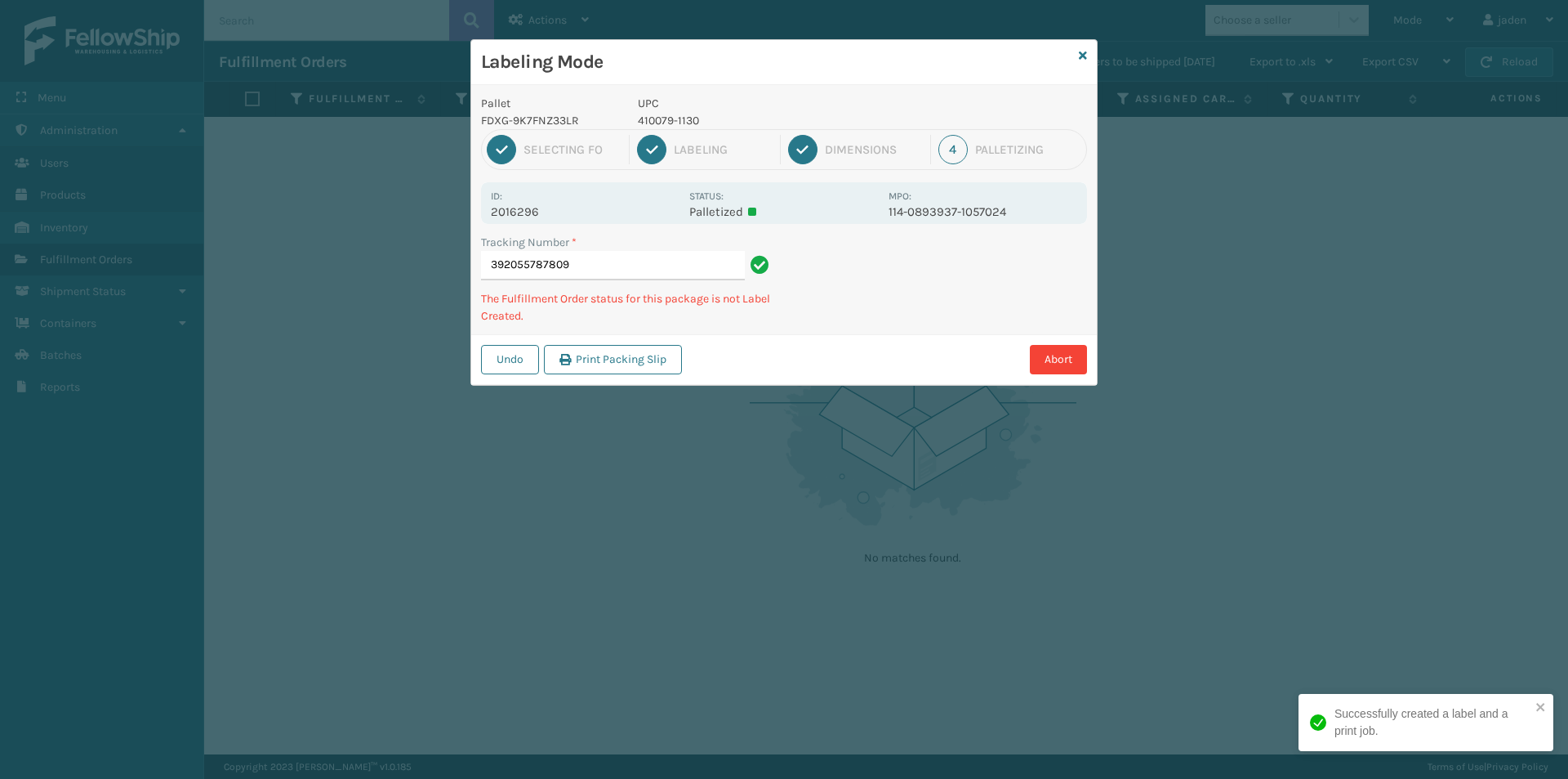
type input "3920557878094"
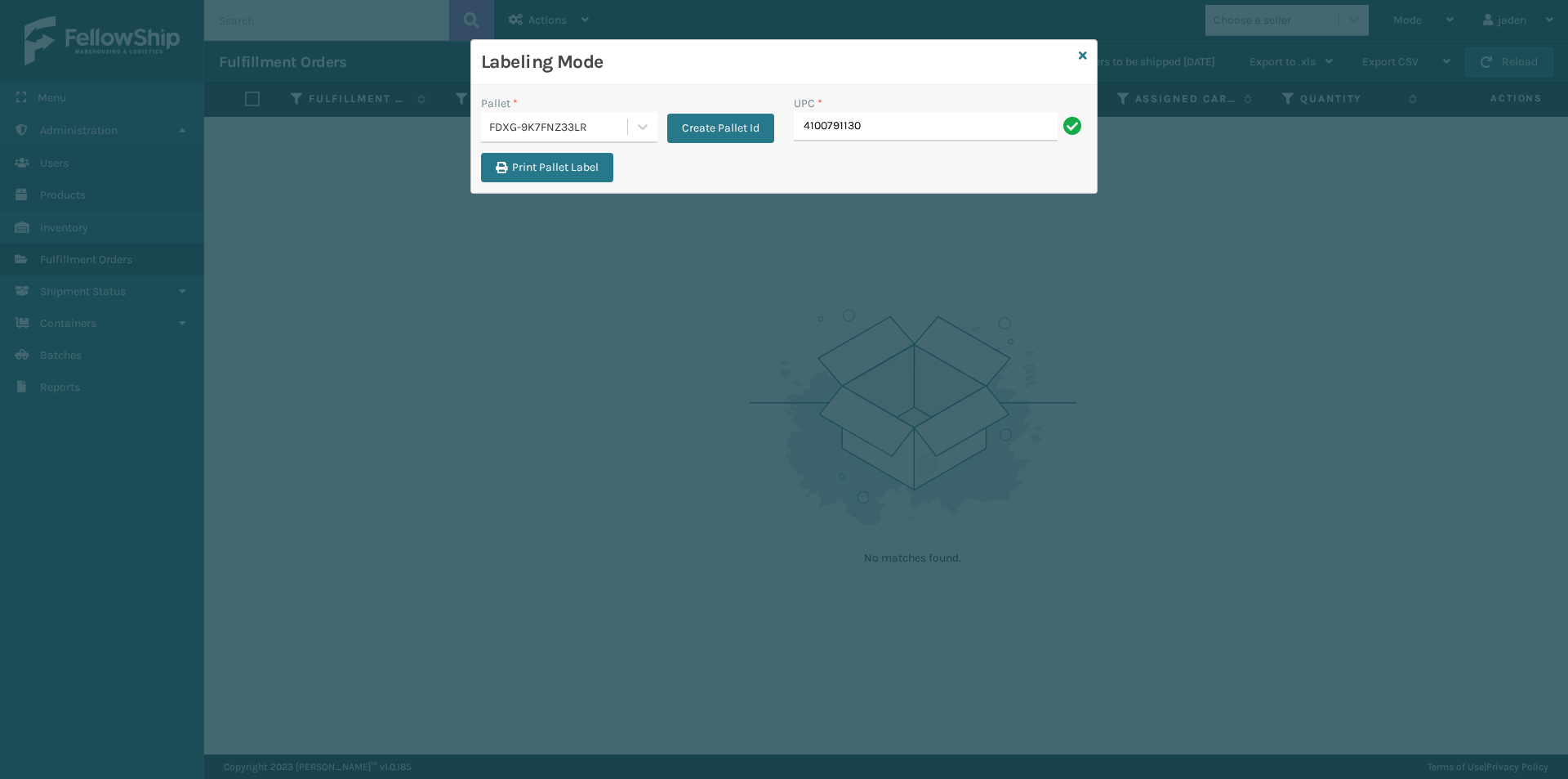
type input "4100791130"
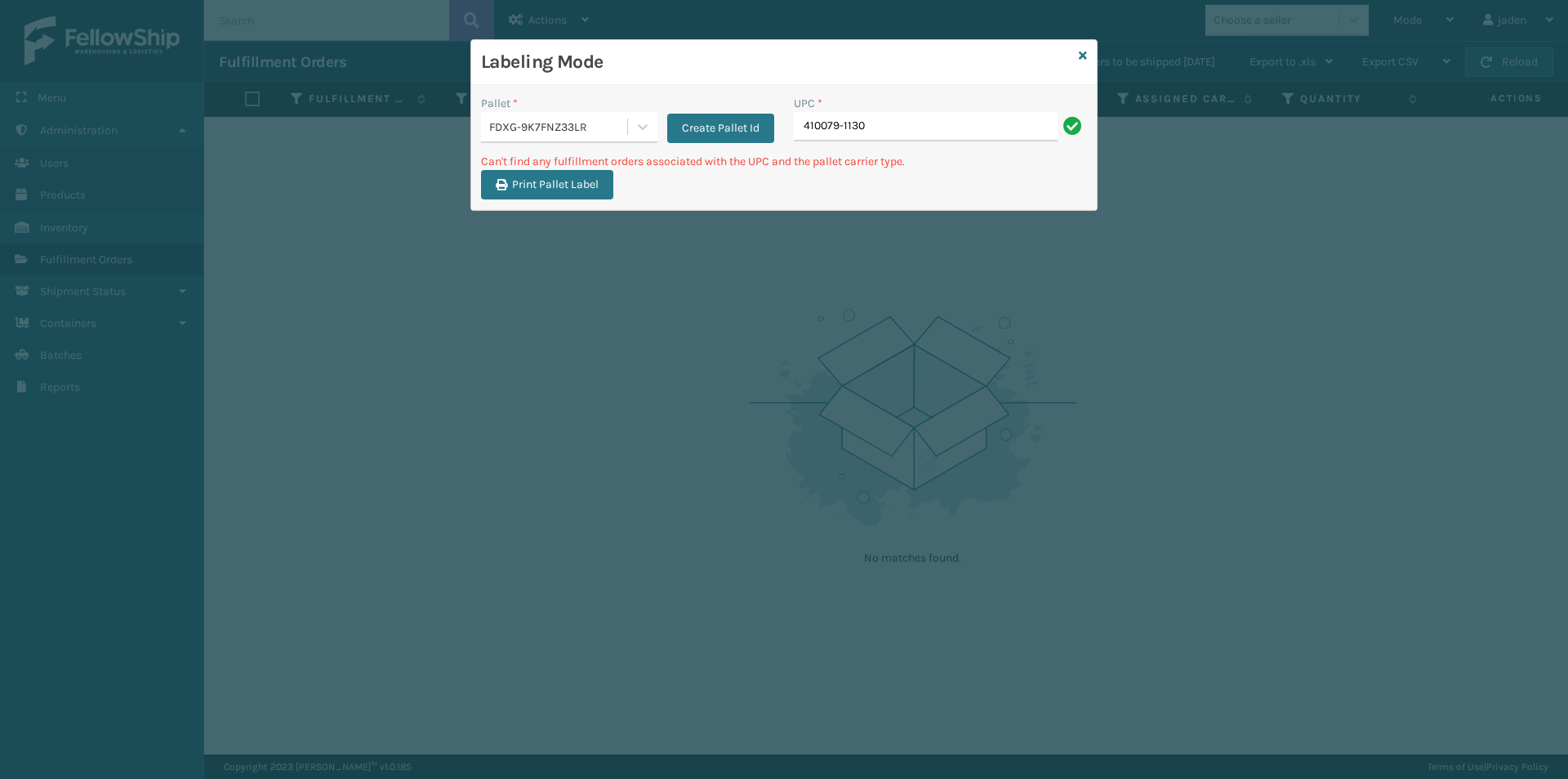
type input "410079-1130"
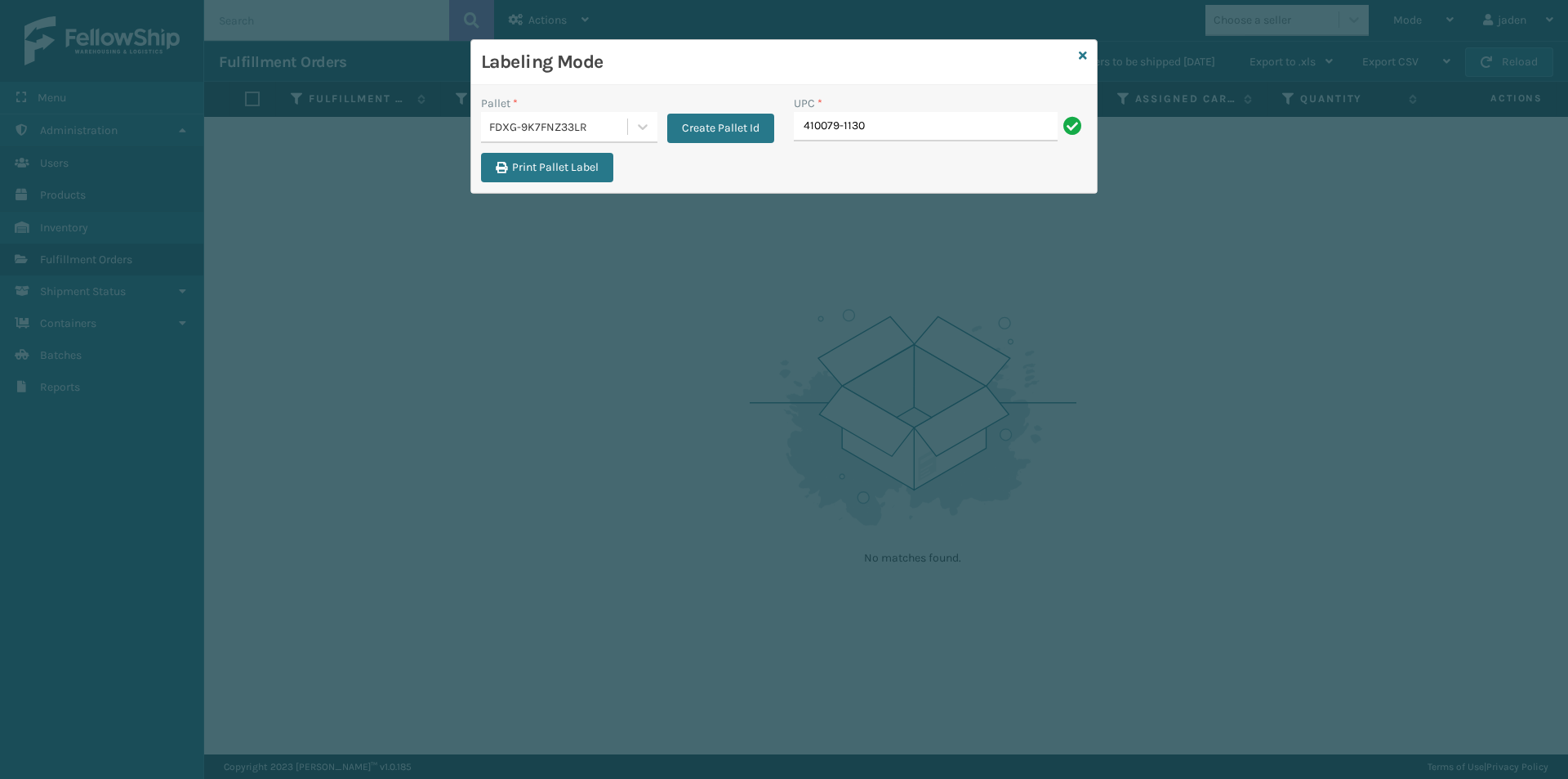
type input "410079-1130"
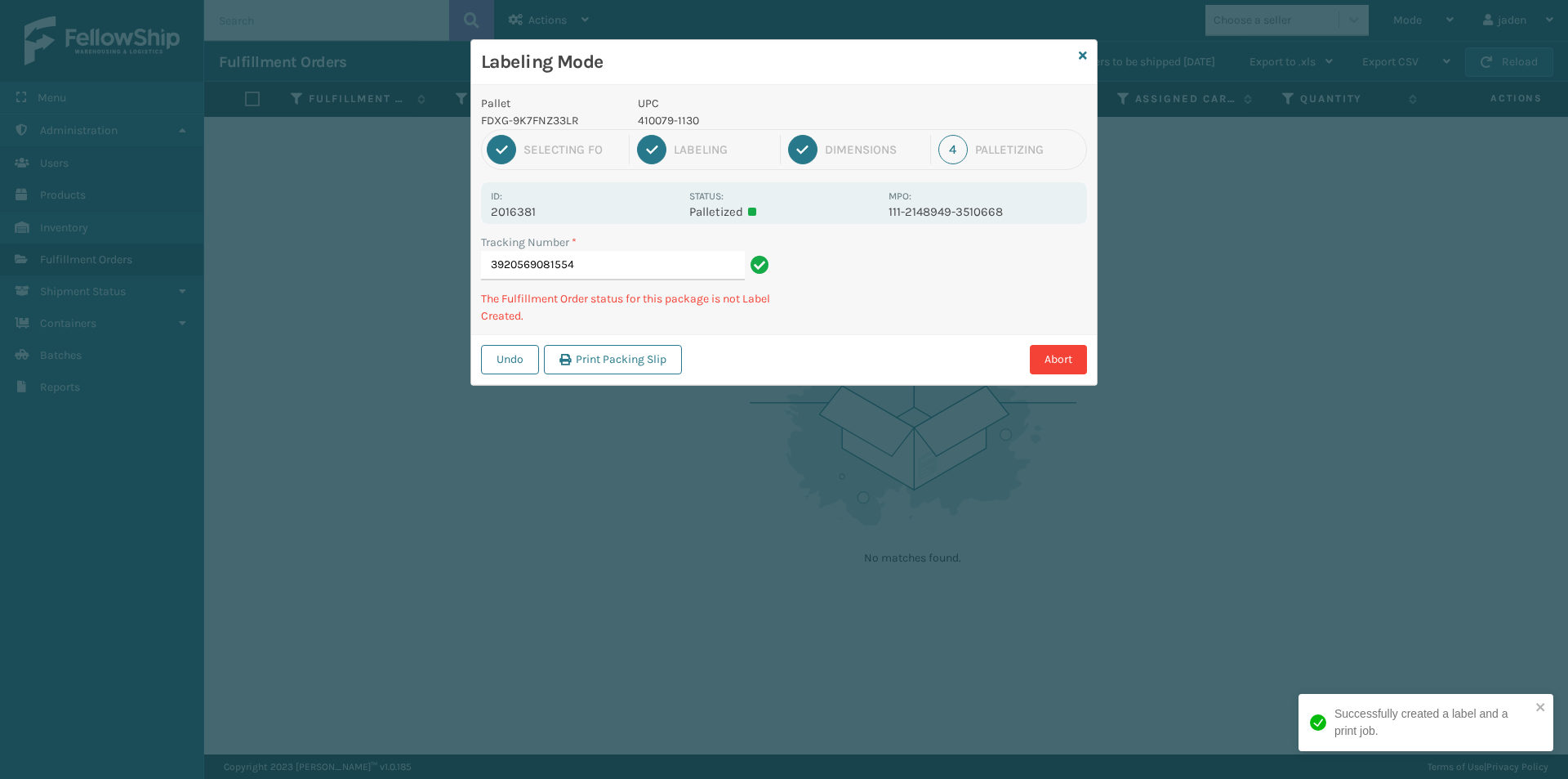
type input "39205690815544"
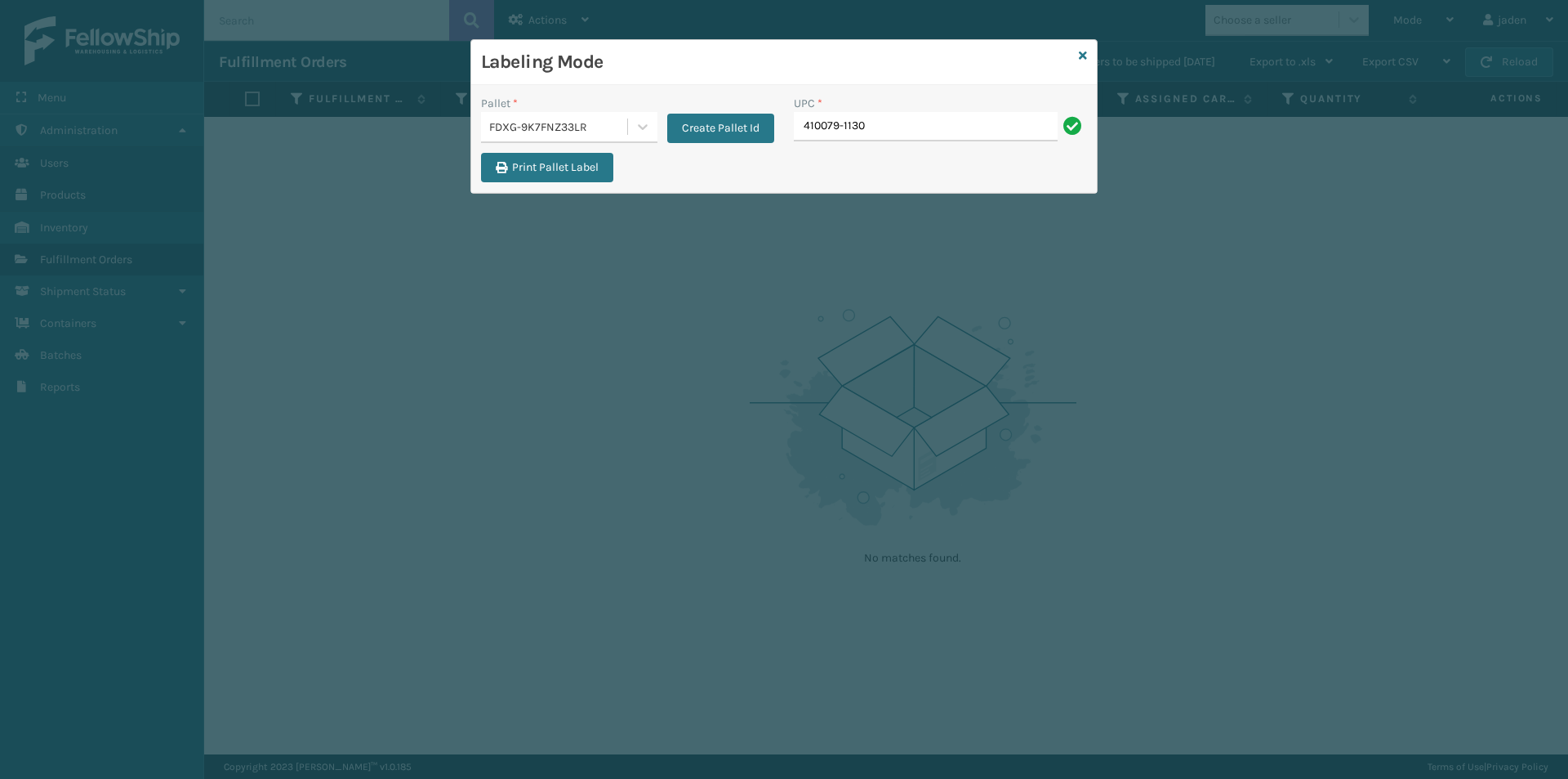
type input "410079-1130"
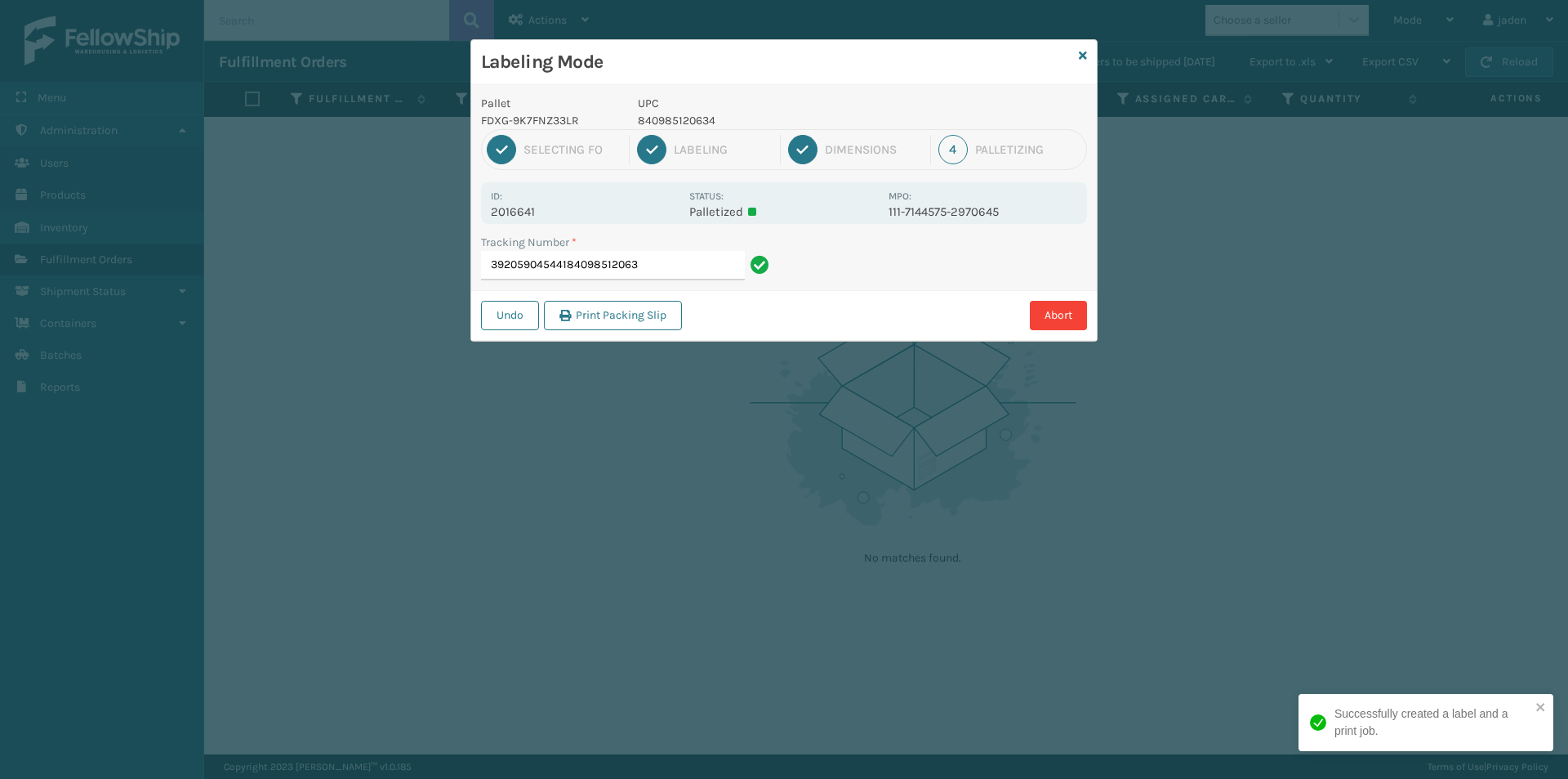
type input "392059045441840985120634"
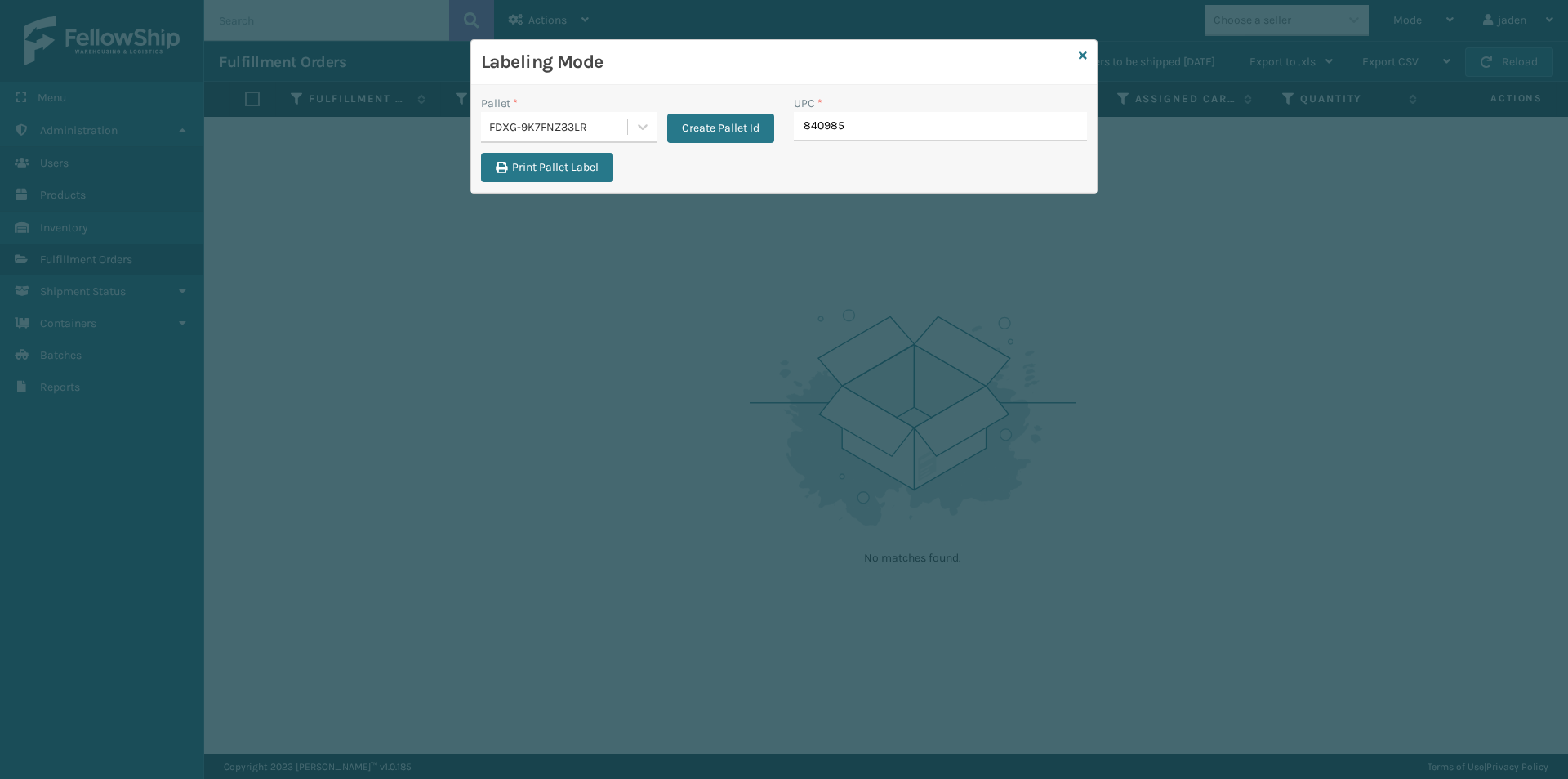
type input "8409851"
click at [1086, 58] on icon at bounding box center [1082, 56] width 8 height 12
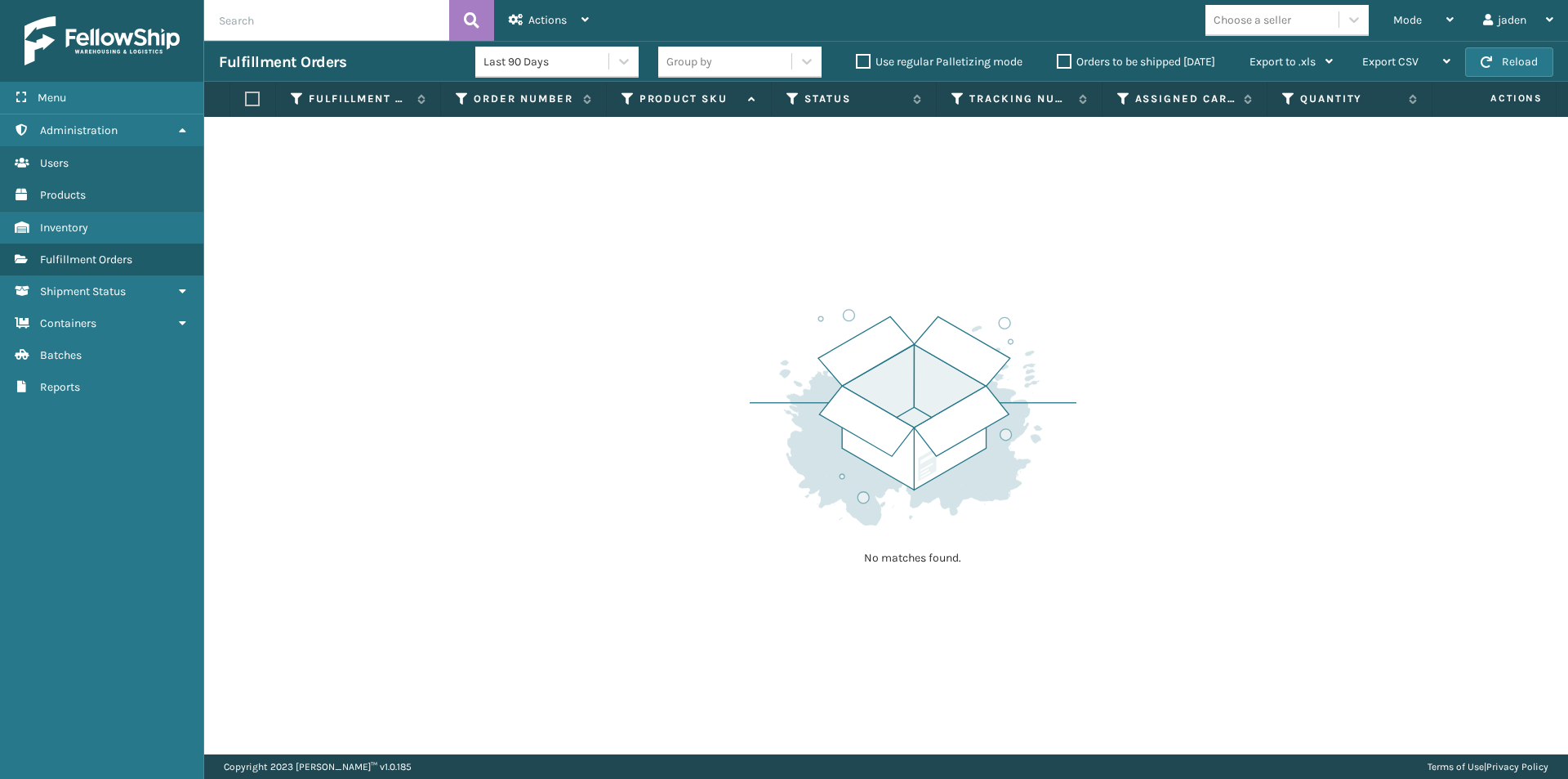
drag, startPoint x: 1013, startPoint y: 270, endPoint x: 993, endPoint y: 252, distance: 26.9
drag, startPoint x: 993, startPoint y: 252, endPoint x: 891, endPoint y: 38, distance: 237.1
click at [688, 261] on div "No matches found." at bounding box center [886, 436] width 1364 height 637
drag, startPoint x: 1414, startPoint y: 24, endPoint x: 1394, endPoint y: 26, distance: 20.1
click at [1415, 25] on span "Mode" at bounding box center [1406, 19] width 28 height 14
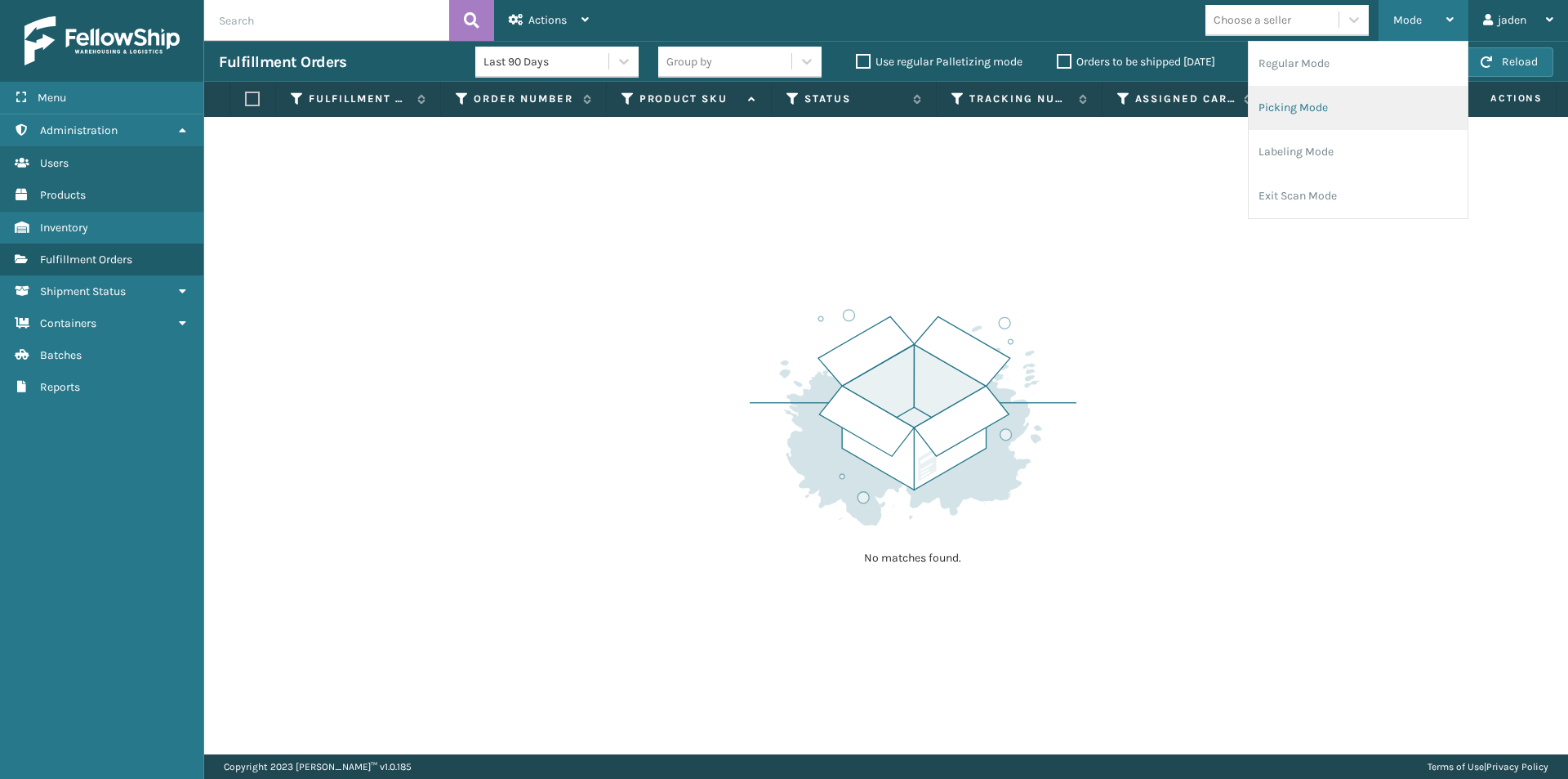
click at [1330, 102] on li "Picking Mode" at bounding box center [1358, 108] width 219 height 44
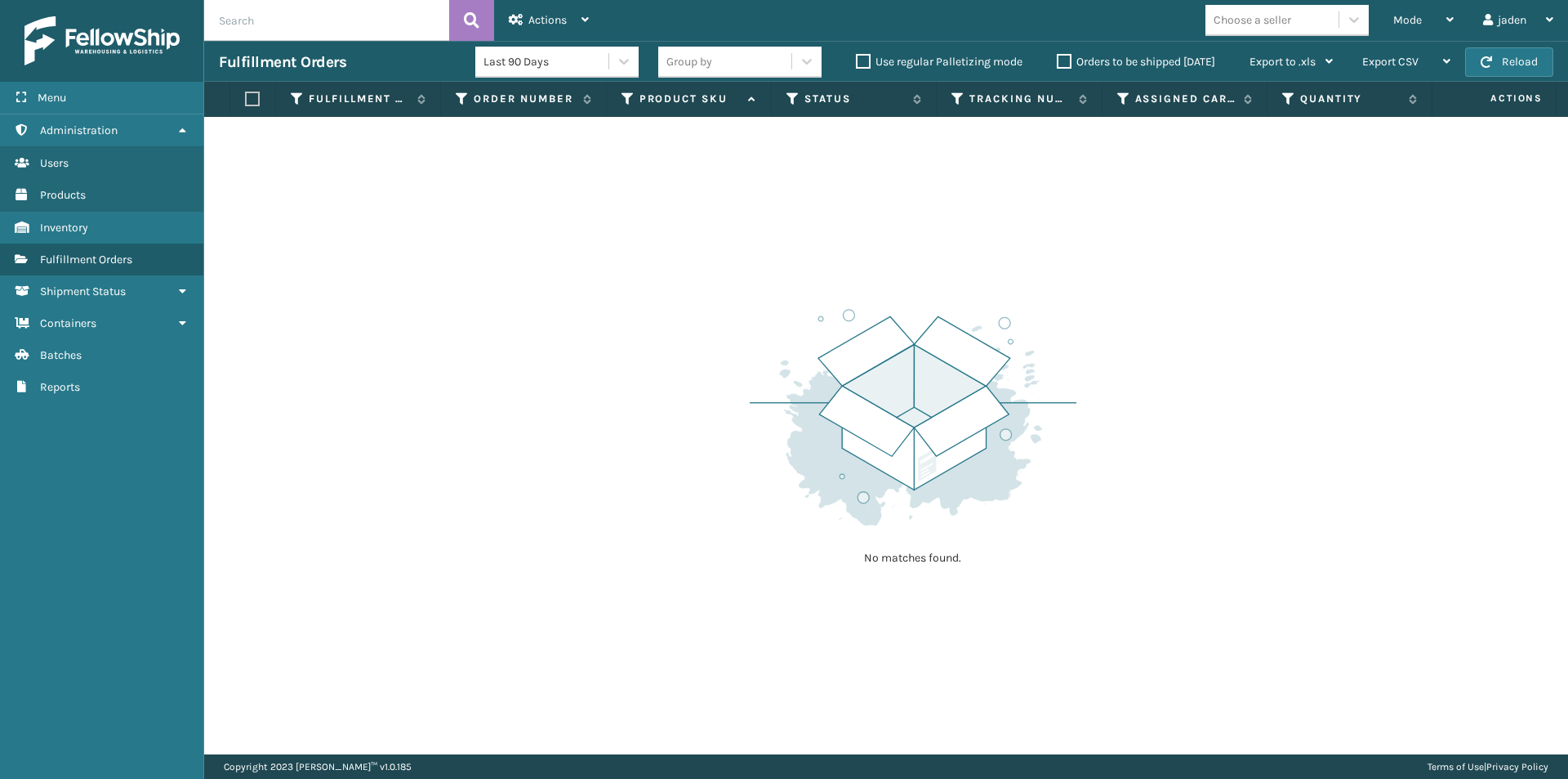
drag, startPoint x: 1335, startPoint y: 310, endPoint x: 1317, endPoint y: 307, distance: 18.2
drag, startPoint x: 1317, startPoint y: 307, endPoint x: 1064, endPoint y: 144, distance: 301.0
click at [716, 237] on div "No matches found." at bounding box center [886, 436] width 1364 height 637
click at [1511, 58] on button "Reload" at bounding box center [1509, 62] width 89 height 29
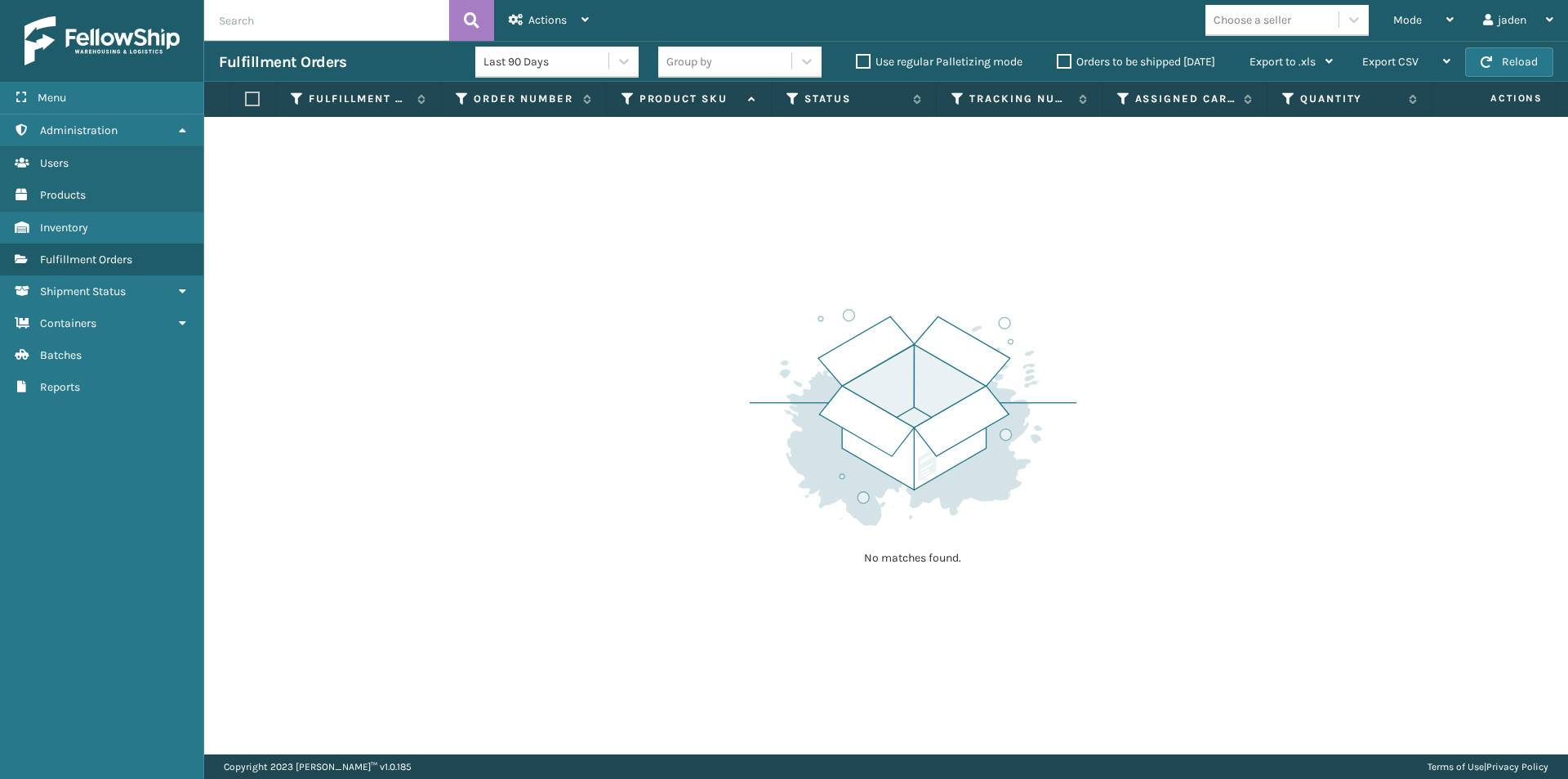
click at [1511, 58] on button "Reload" at bounding box center [1509, 62] width 89 height 29
click at [1477, 74] on button "Reload" at bounding box center [1509, 62] width 89 height 29
click at [1425, 26] on div "Mode" at bounding box center [1423, 20] width 60 height 41
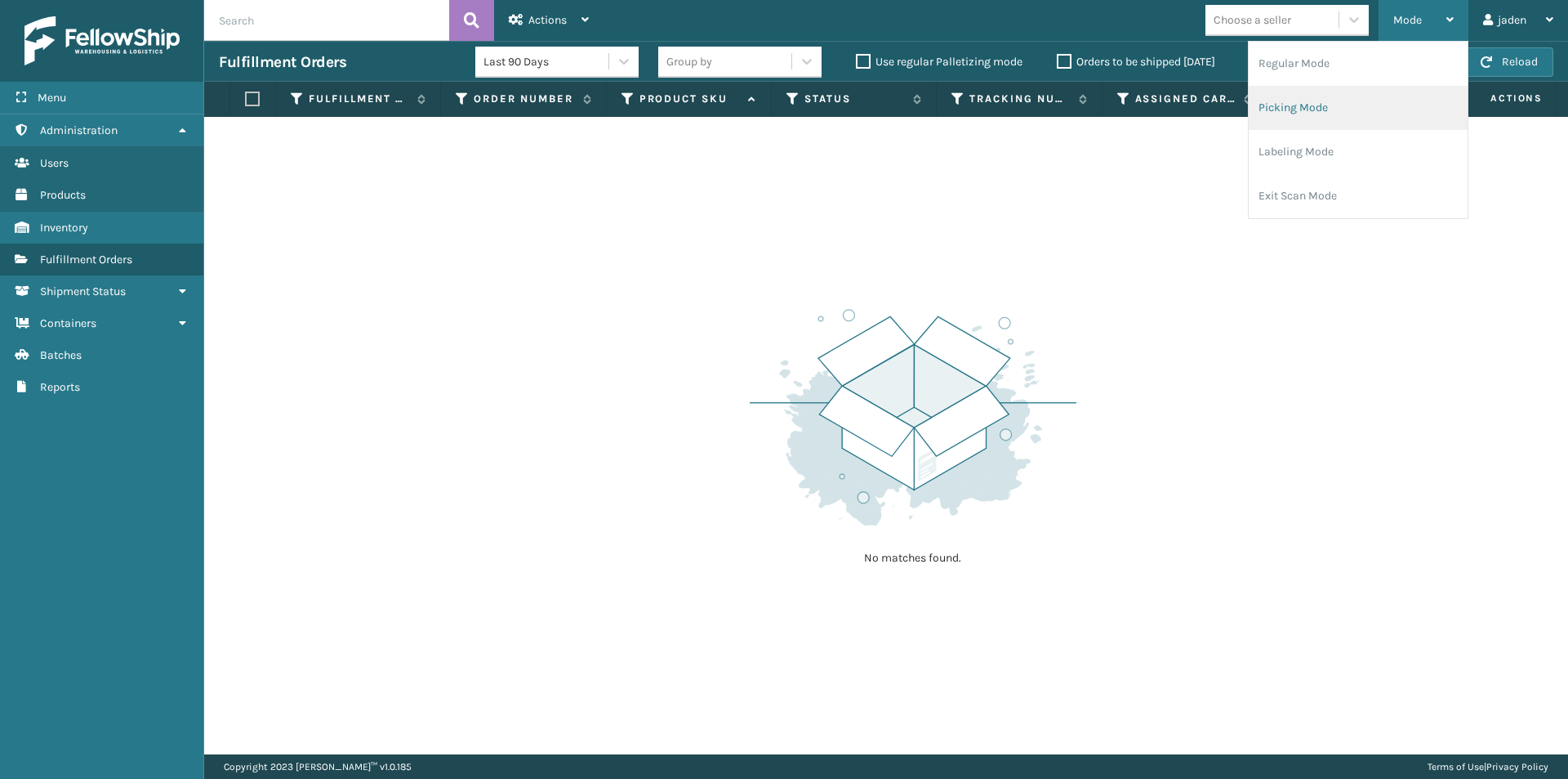
click at [1348, 100] on li "Picking Mode" at bounding box center [1358, 108] width 219 height 44
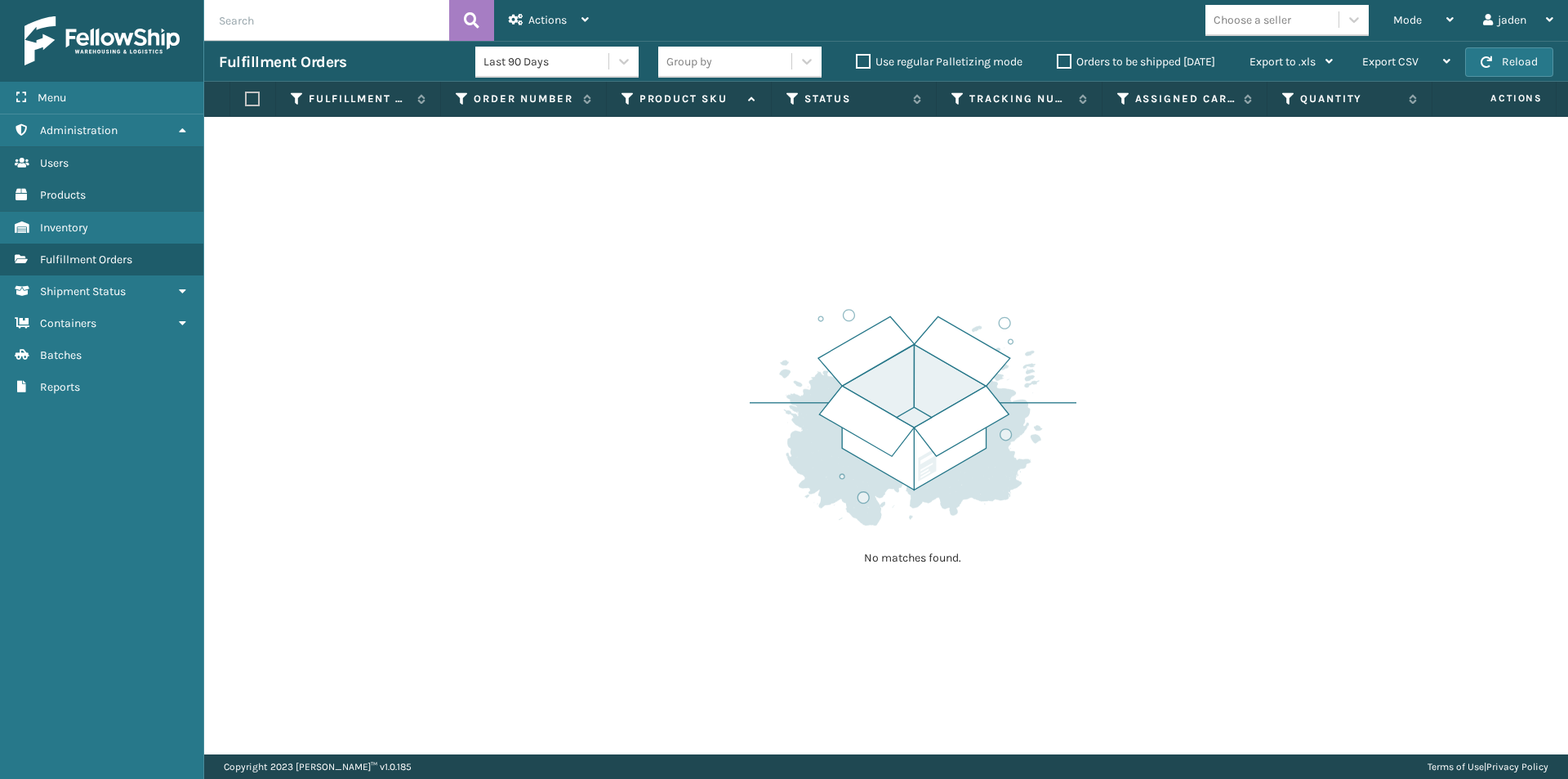
click at [1567, 35] on div "jaden Log Out" at bounding box center [1518, 20] width 99 height 41
click at [1502, 57] on li "Log Out" at bounding box center [1458, 64] width 219 height 44
